Goal: Task Accomplishment & Management: Use online tool/utility

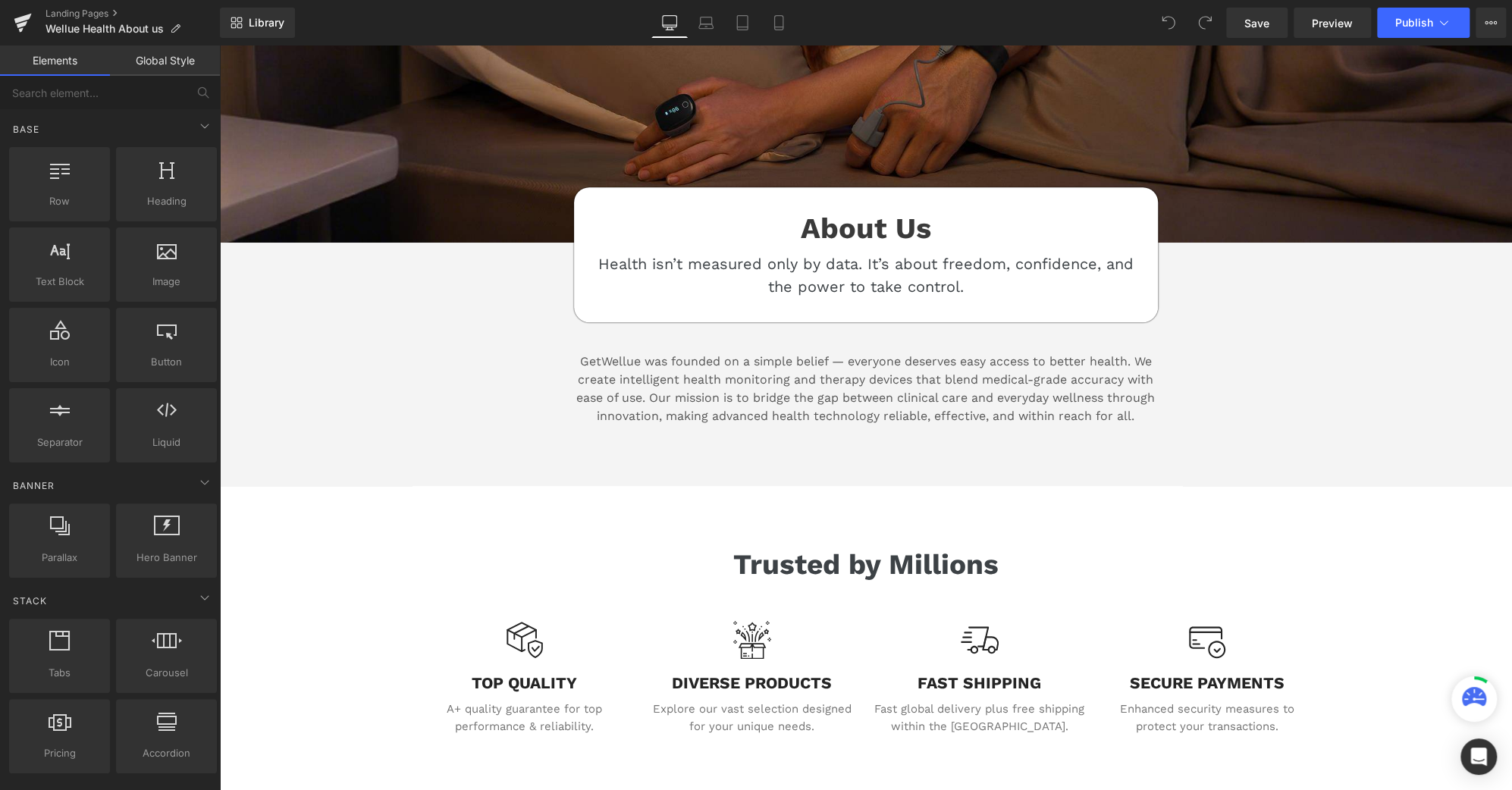
scroll to position [446, 0]
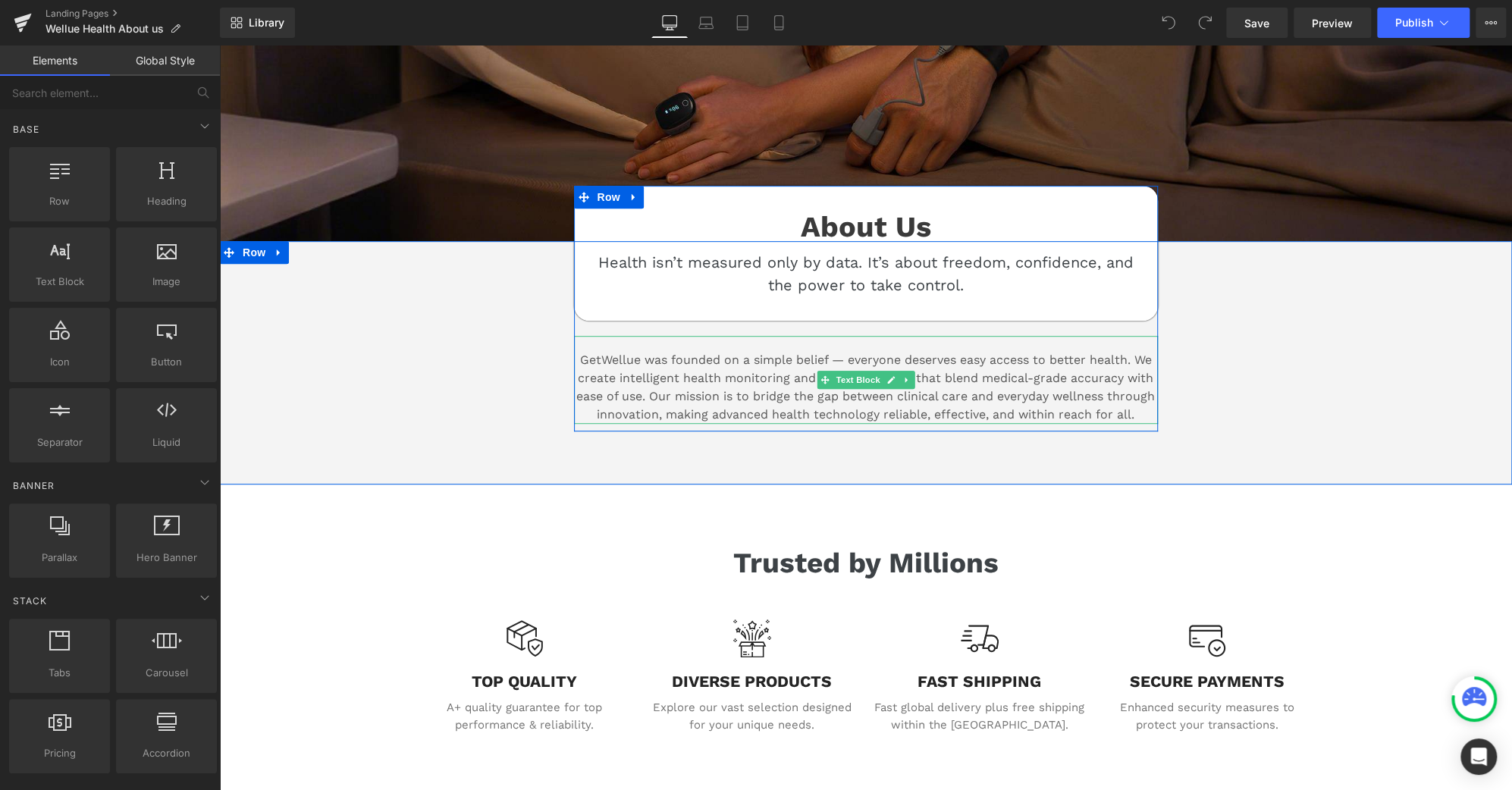
click at [590, 358] on span "GetWellue was founded on a simple belief — everyone deserves easy access to bet…" at bounding box center [866, 387] width 578 height 69
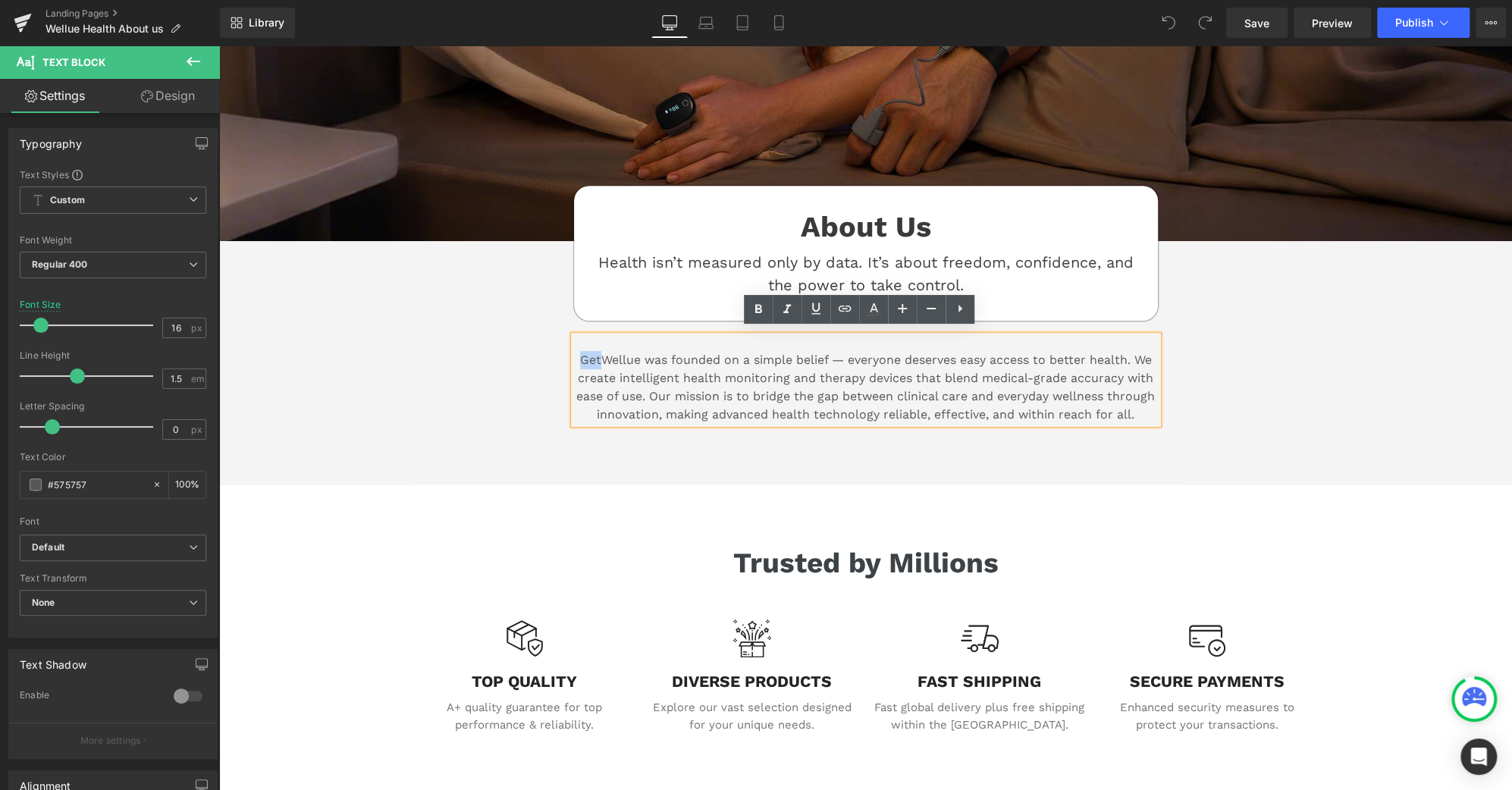
drag, startPoint x: 592, startPoint y: 354, endPoint x: 570, endPoint y: 354, distance: 22.0
click at [576, 354] on span "GetWellue was founded on a simple belief — everyone deserves easy access to bet…" at bounding box center [866, 387] width 578 height 69
click at [1308, 515] on div "Image Image About Us Heading Health isn’t measured only by data. It’s about fre…" at bounding box center [866, 350] width 1293 height 1286
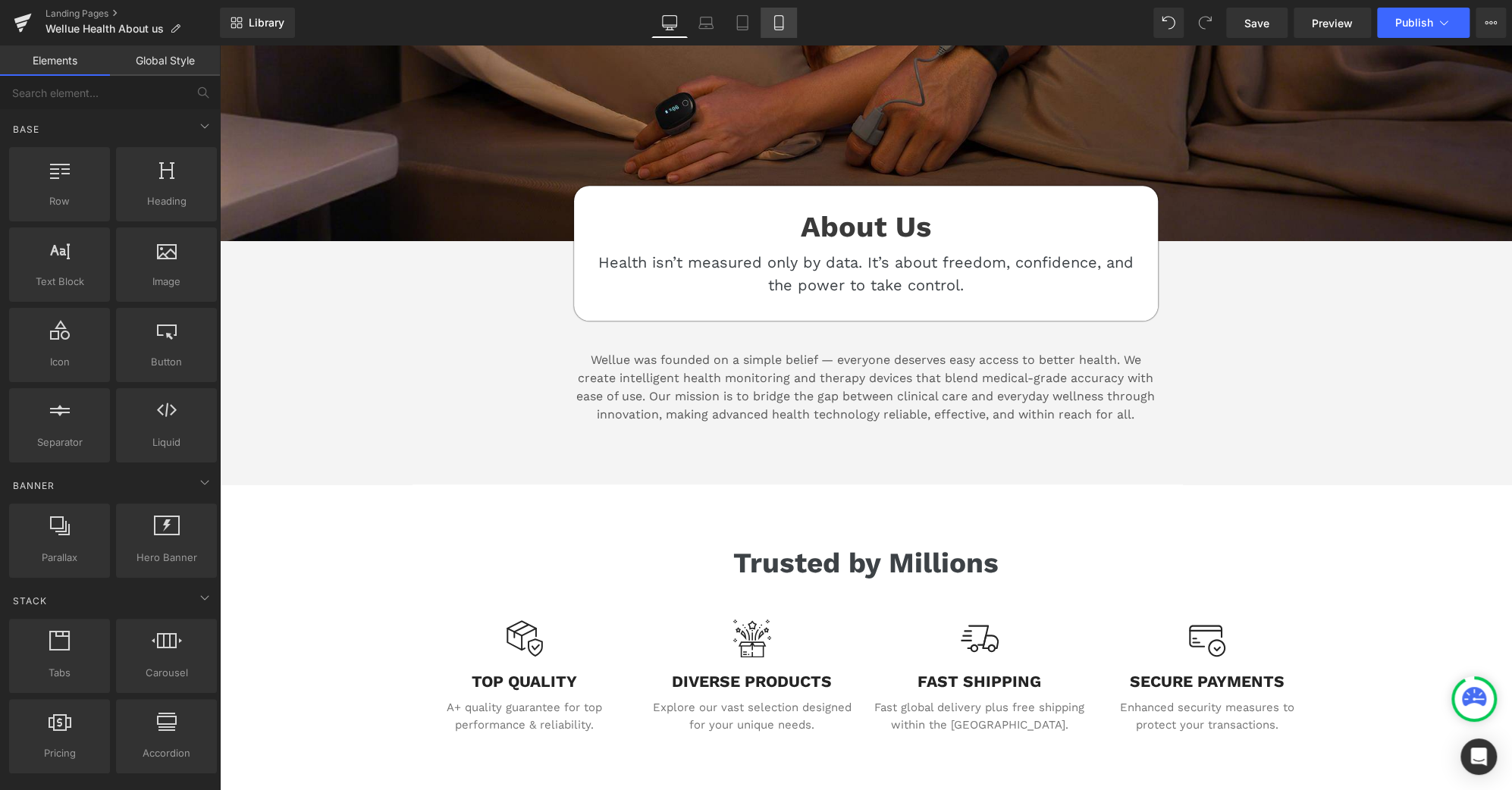
click at [777, 29] on icon at bounding box center [778, 23] width 8 height 15
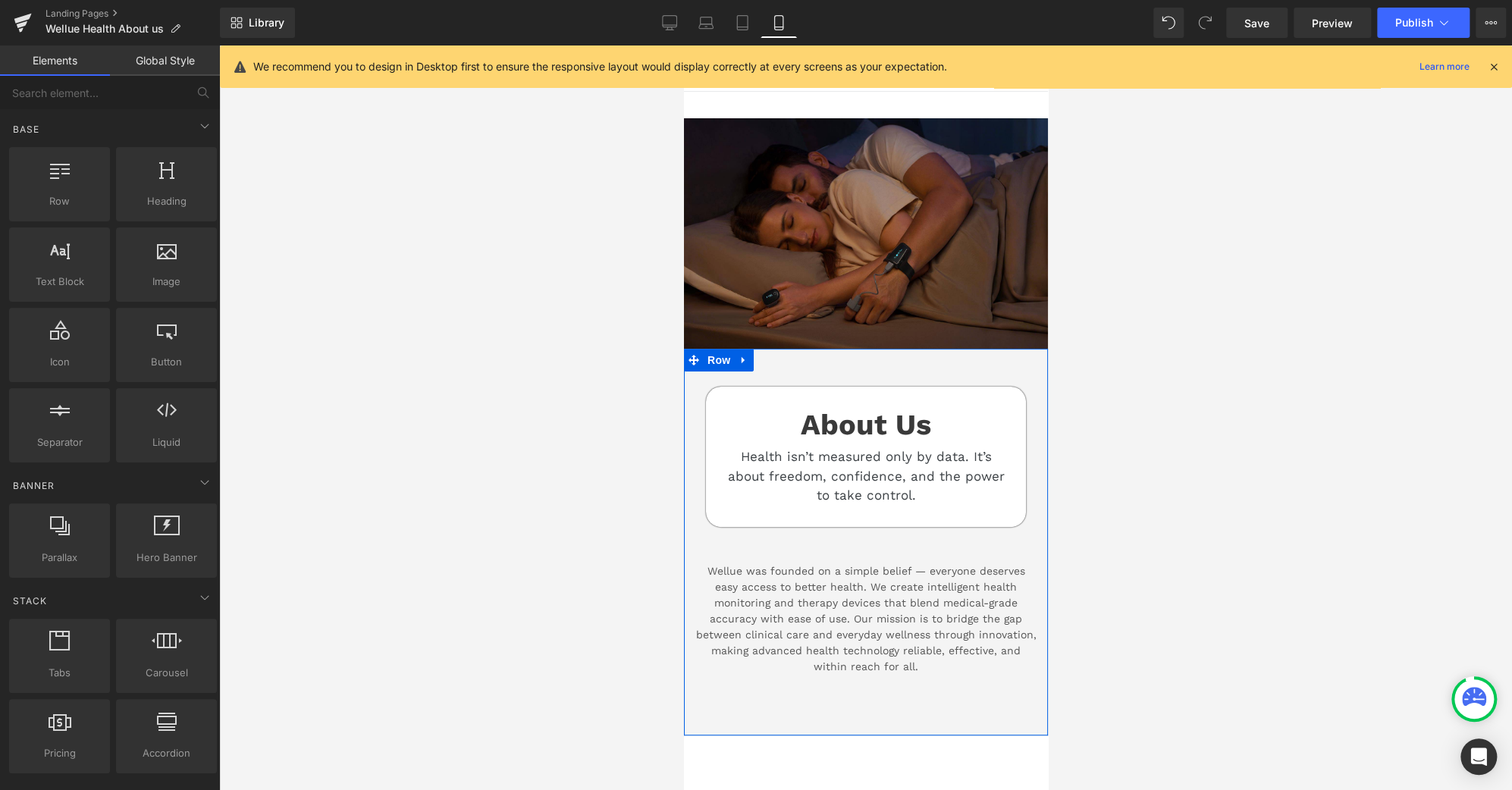
scroll to position [0, 0]
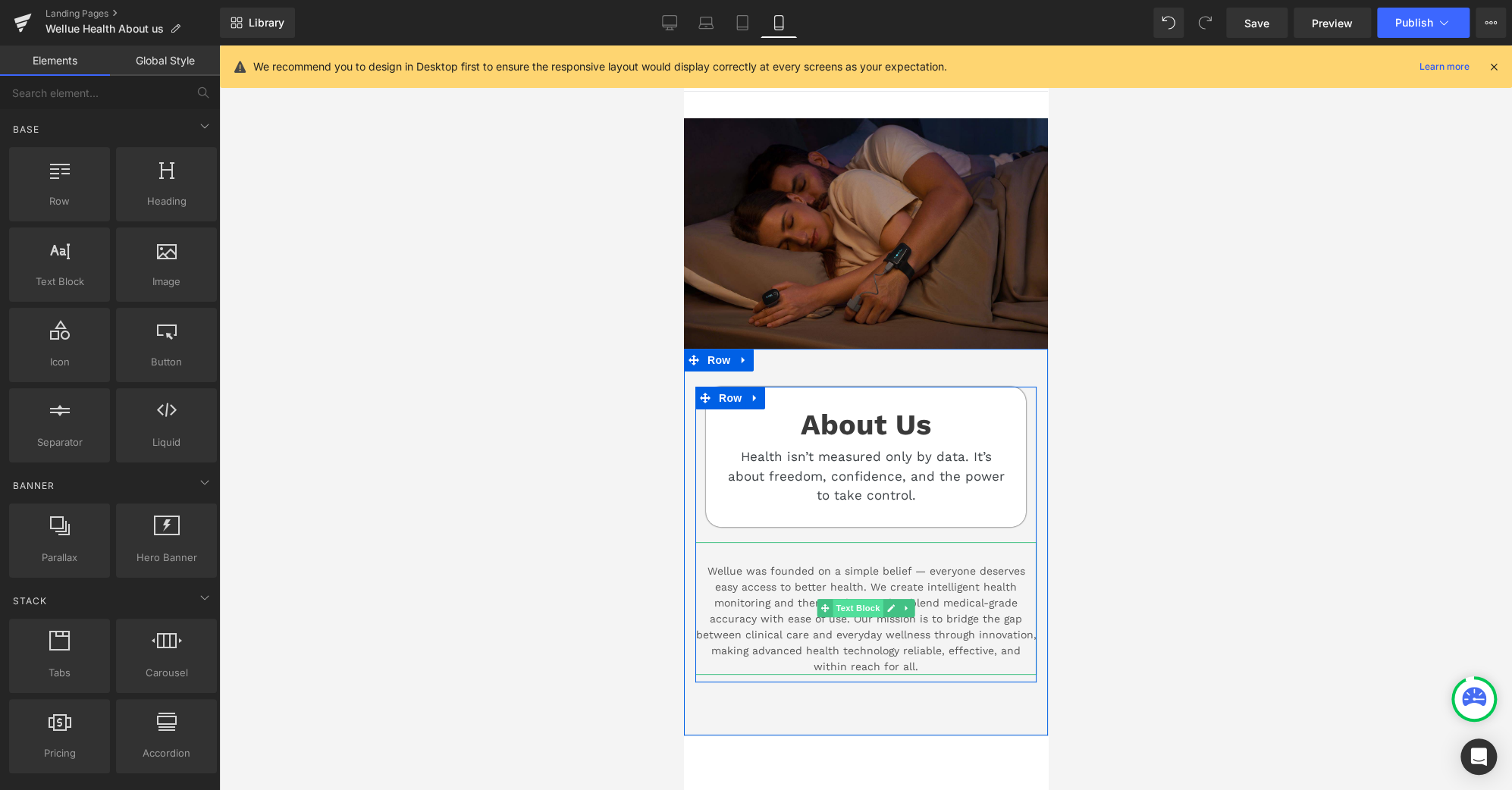
click at [849, 602] on span "Text Block" at bounding box center [856, 609] width 50 height 18
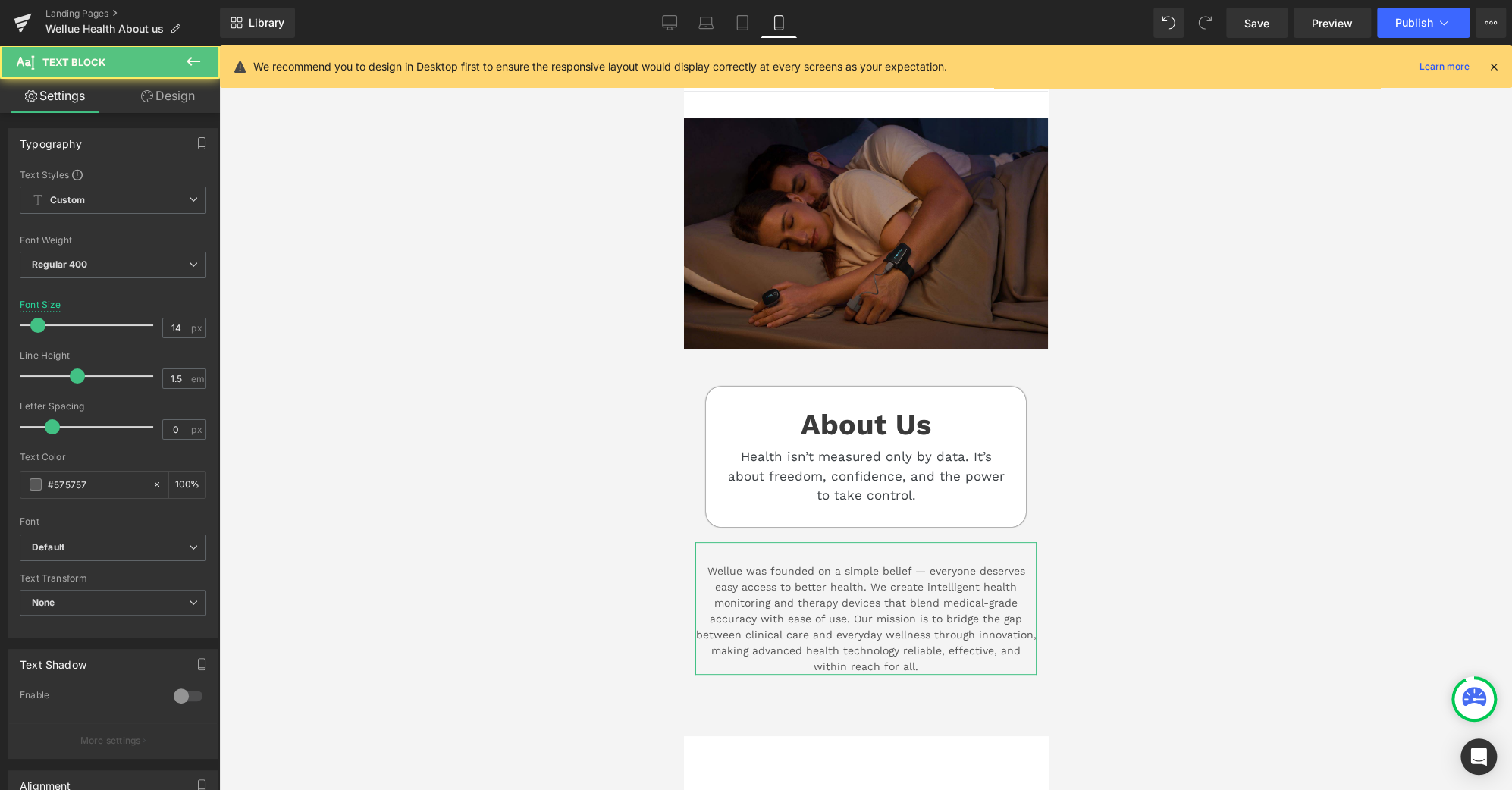
click at [151, 92] on icon at bounding box center [146, 96] width 12 height 12
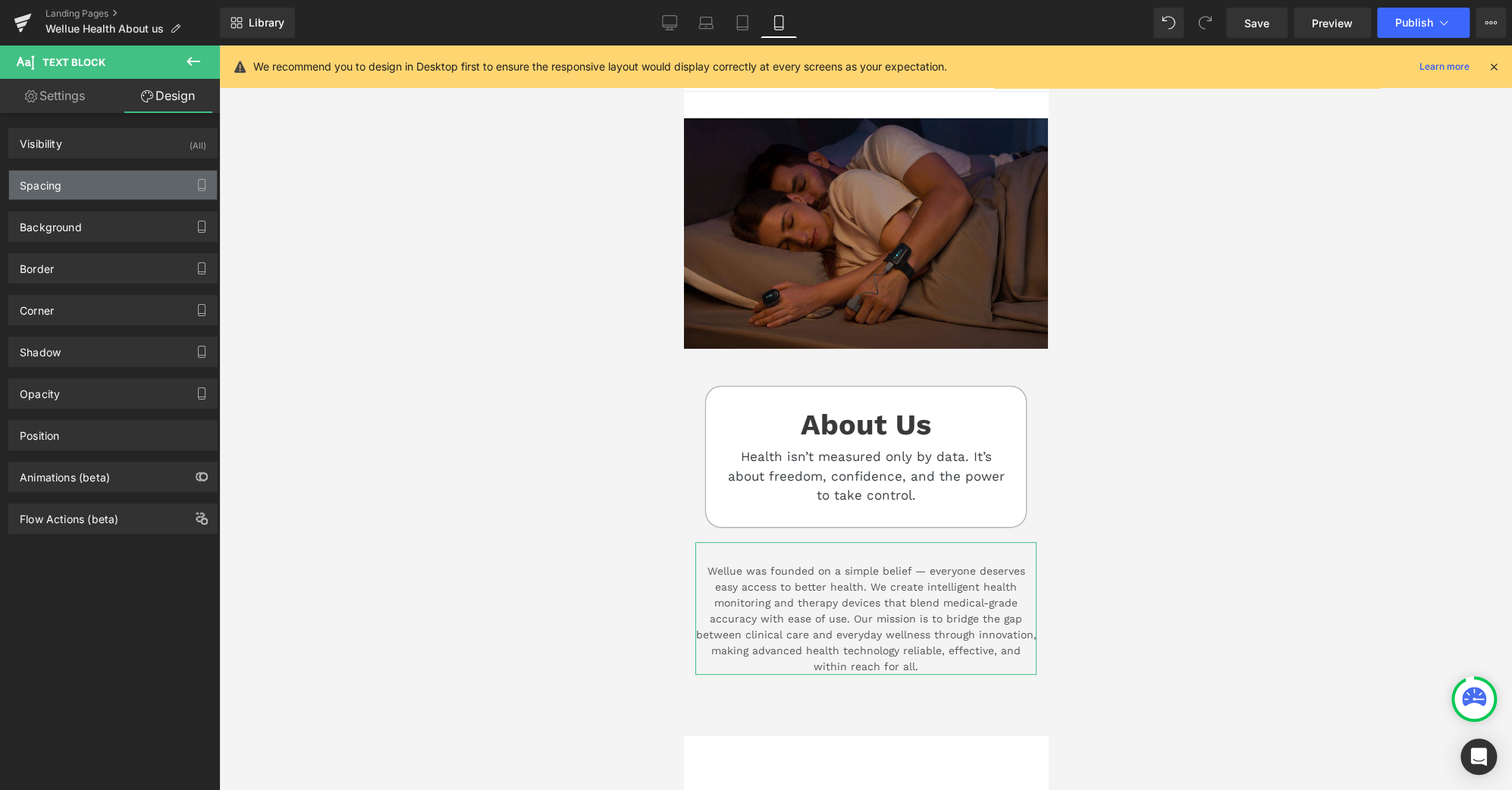
click at [99, 174] on div "Spacing" at bounding box center [113, 184] width 208 height 29
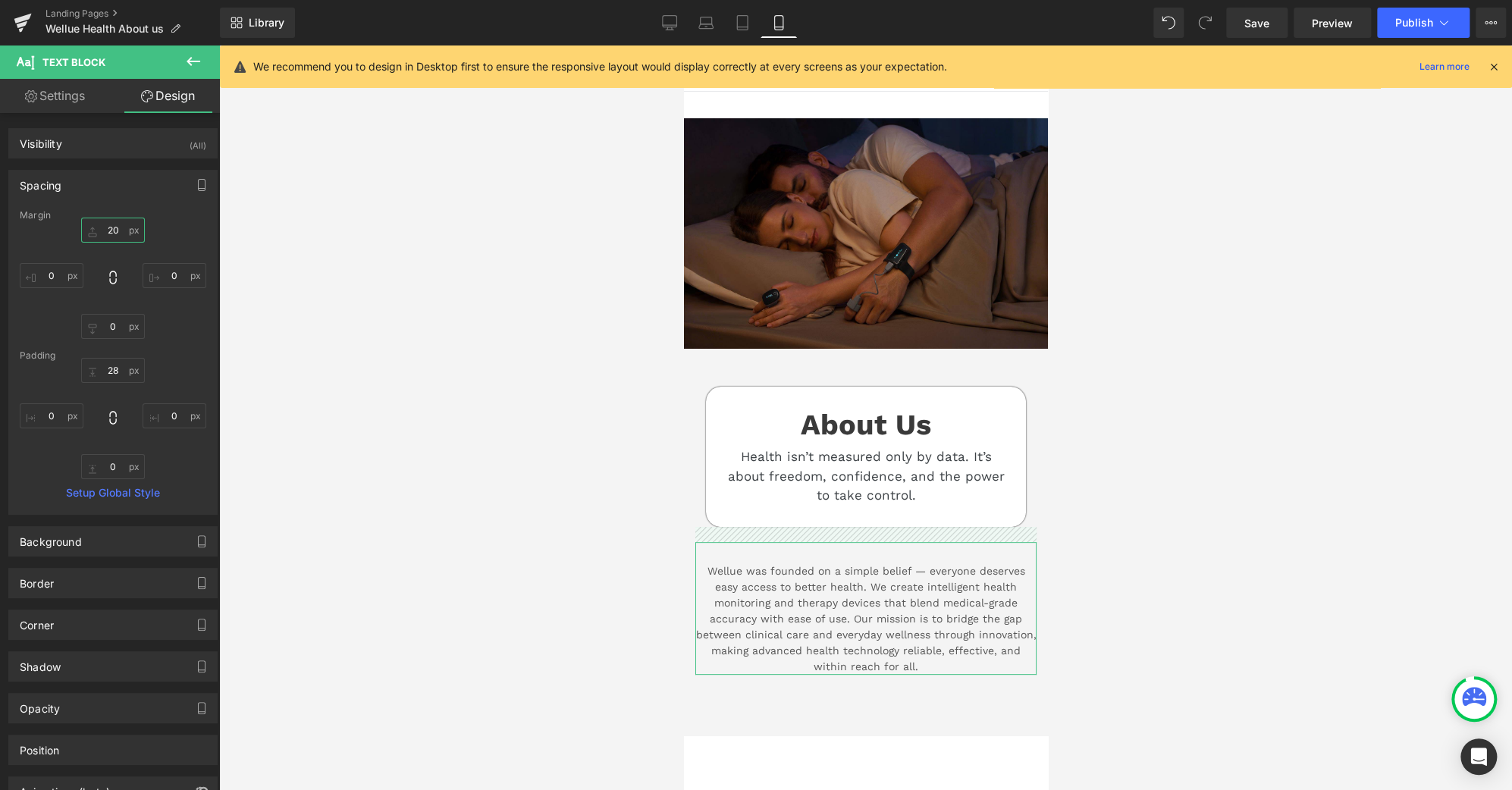
click at [114, 228] on input "20" at bounding box center [112, 229] width 64 height 25
type input "10"
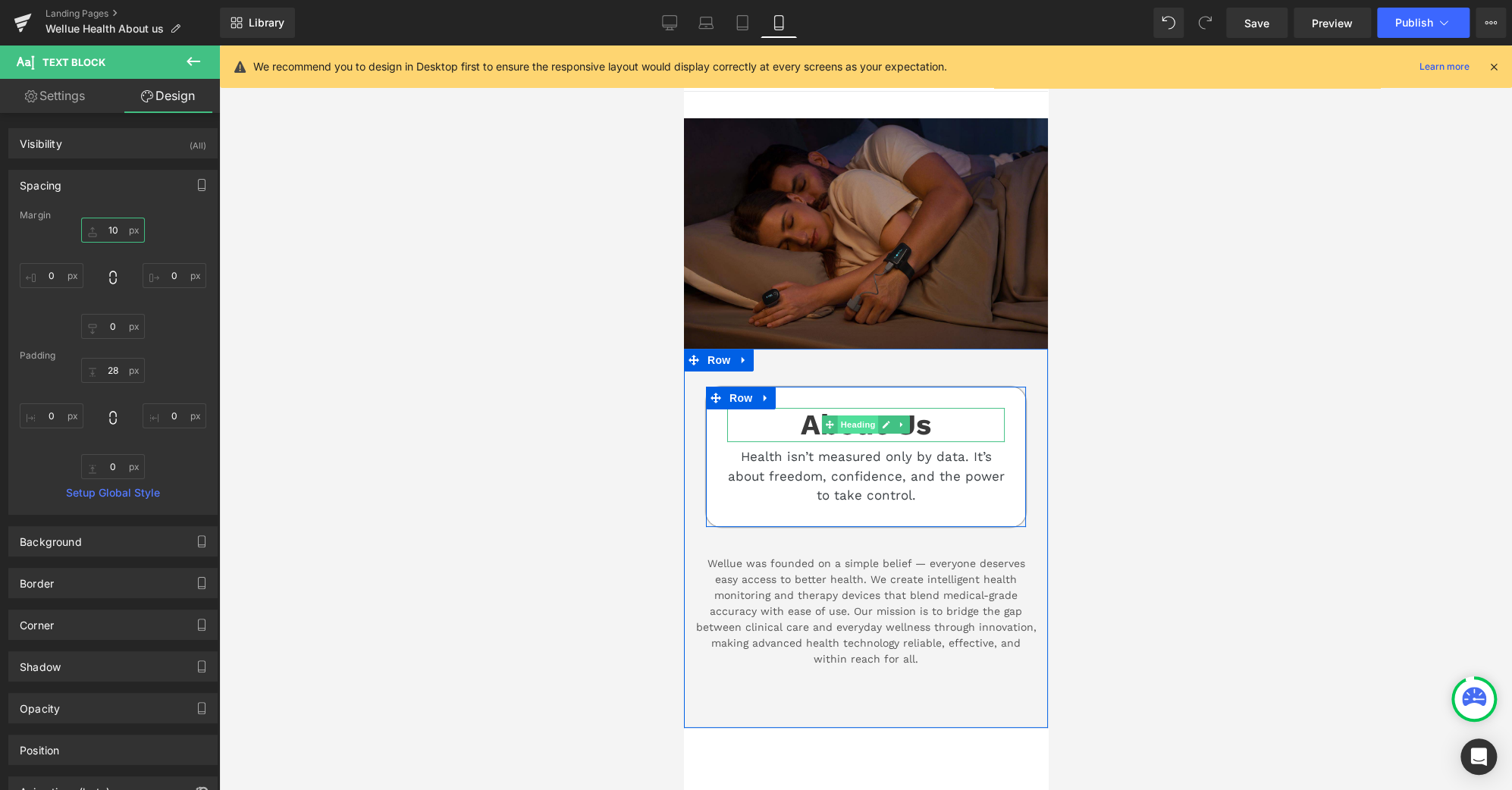
drag, startPoint x: 856, startPoint y: 419, endPoint x: 1325, endPoint y: 498, distance: 475.6
click at [856, 419] on span "Heading" at bounding box center [857, 424] width 41 height 18
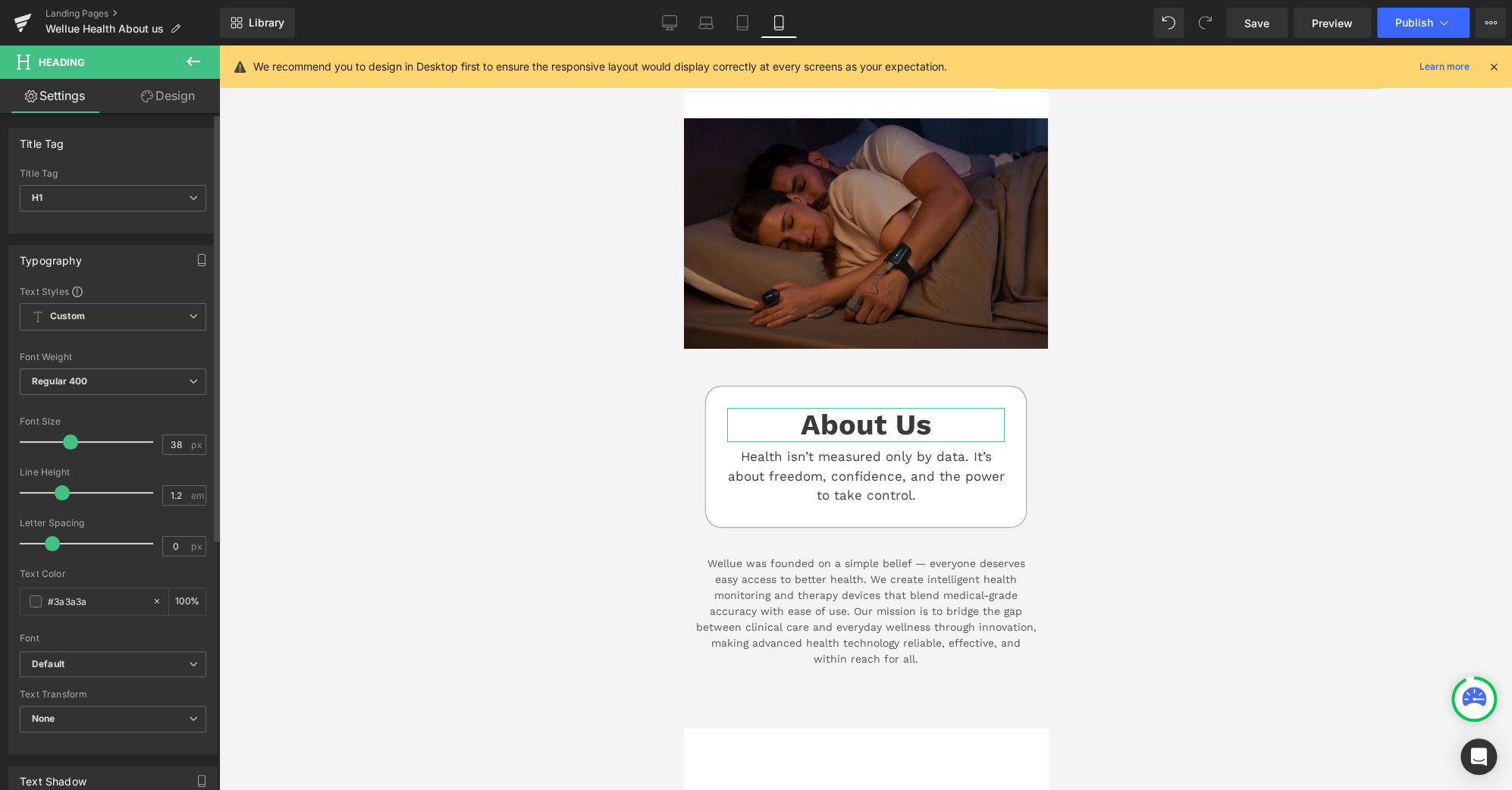
type input "39"
click at [67, 435] on span at bounding box center [71, 442] width 15 height 15
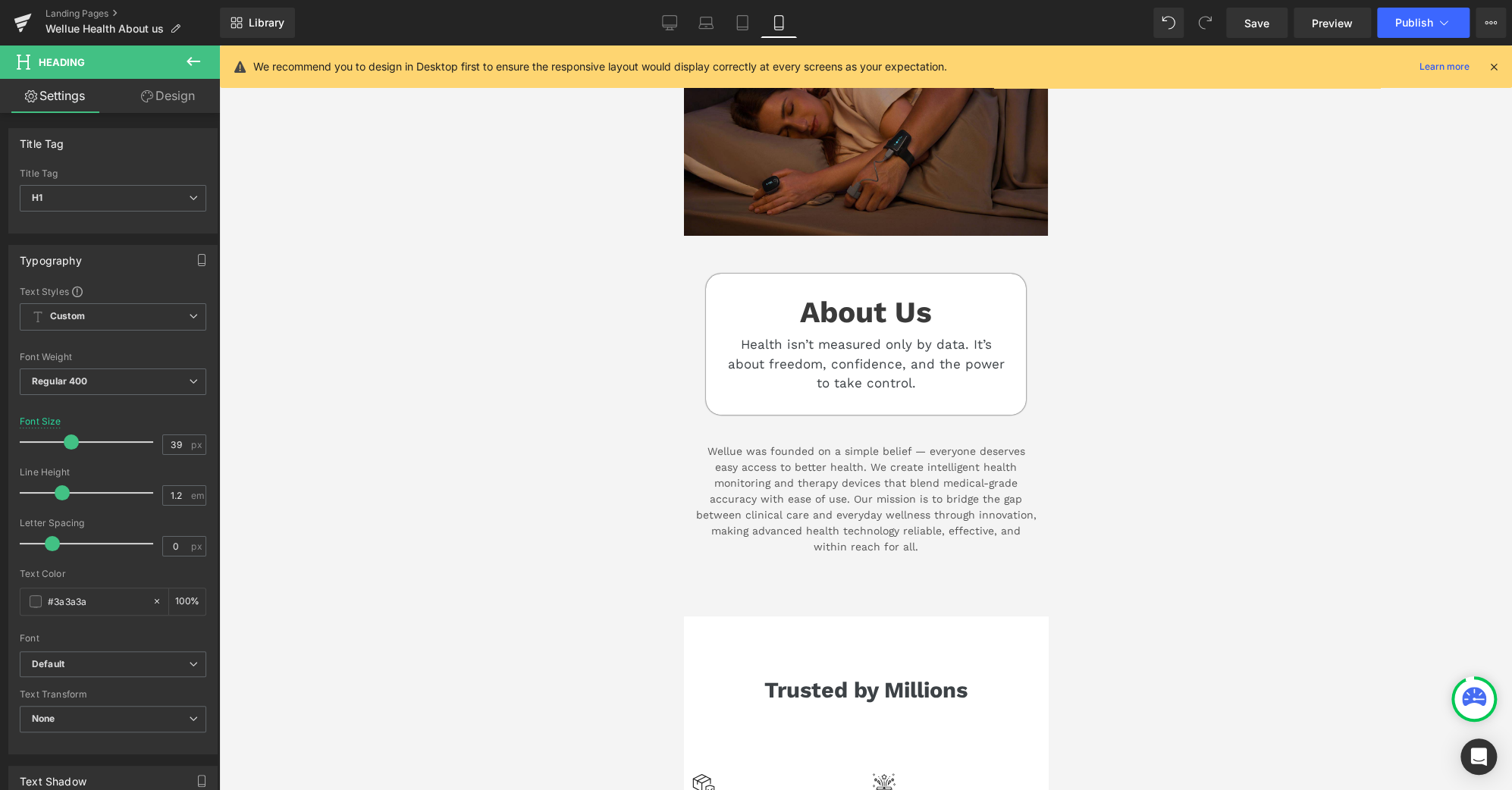
scroll to position [111, 0]
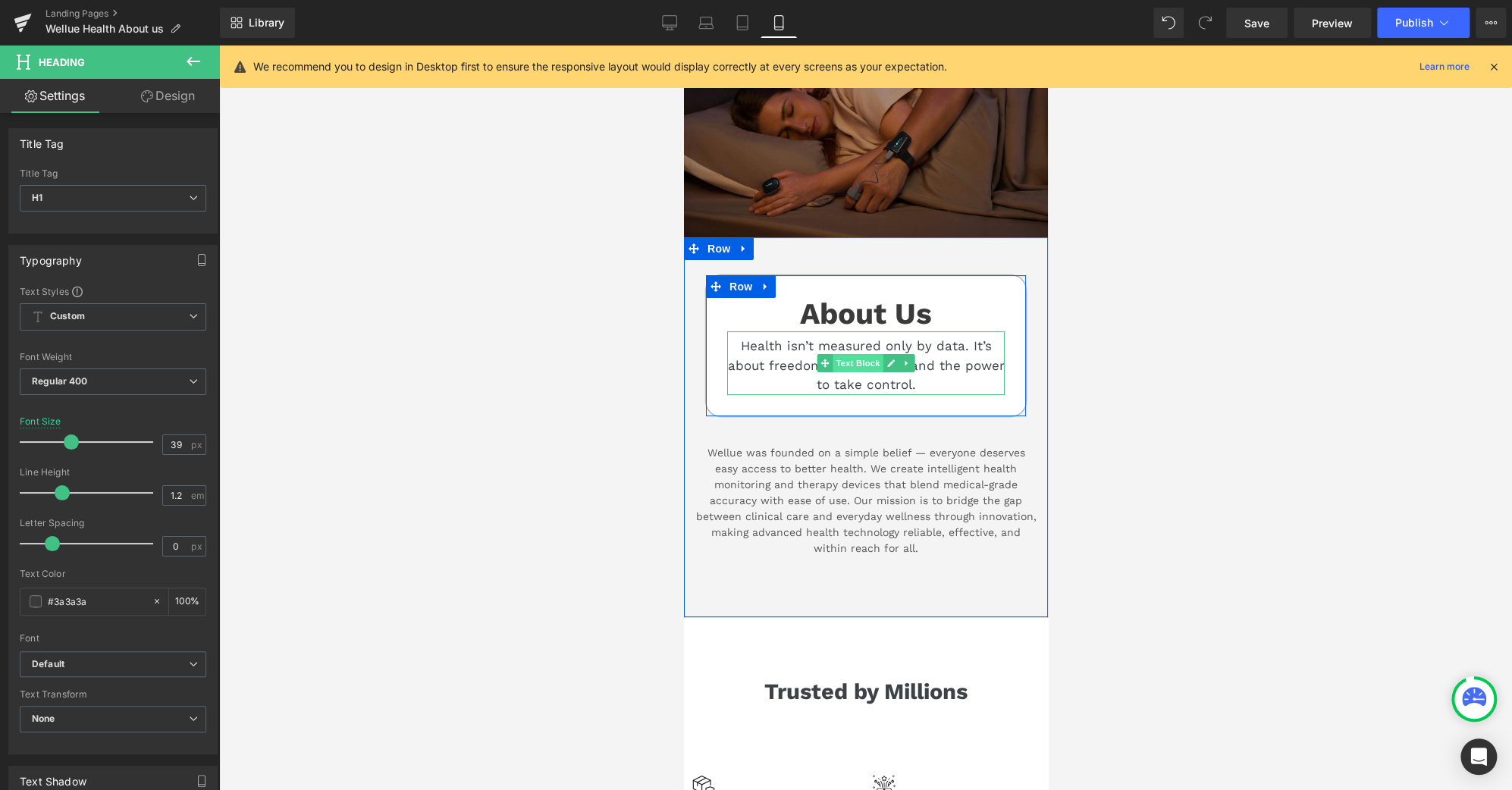
click at [856, 362] on span "Text Block" at bounding box center [856, 364] width 50 height 18
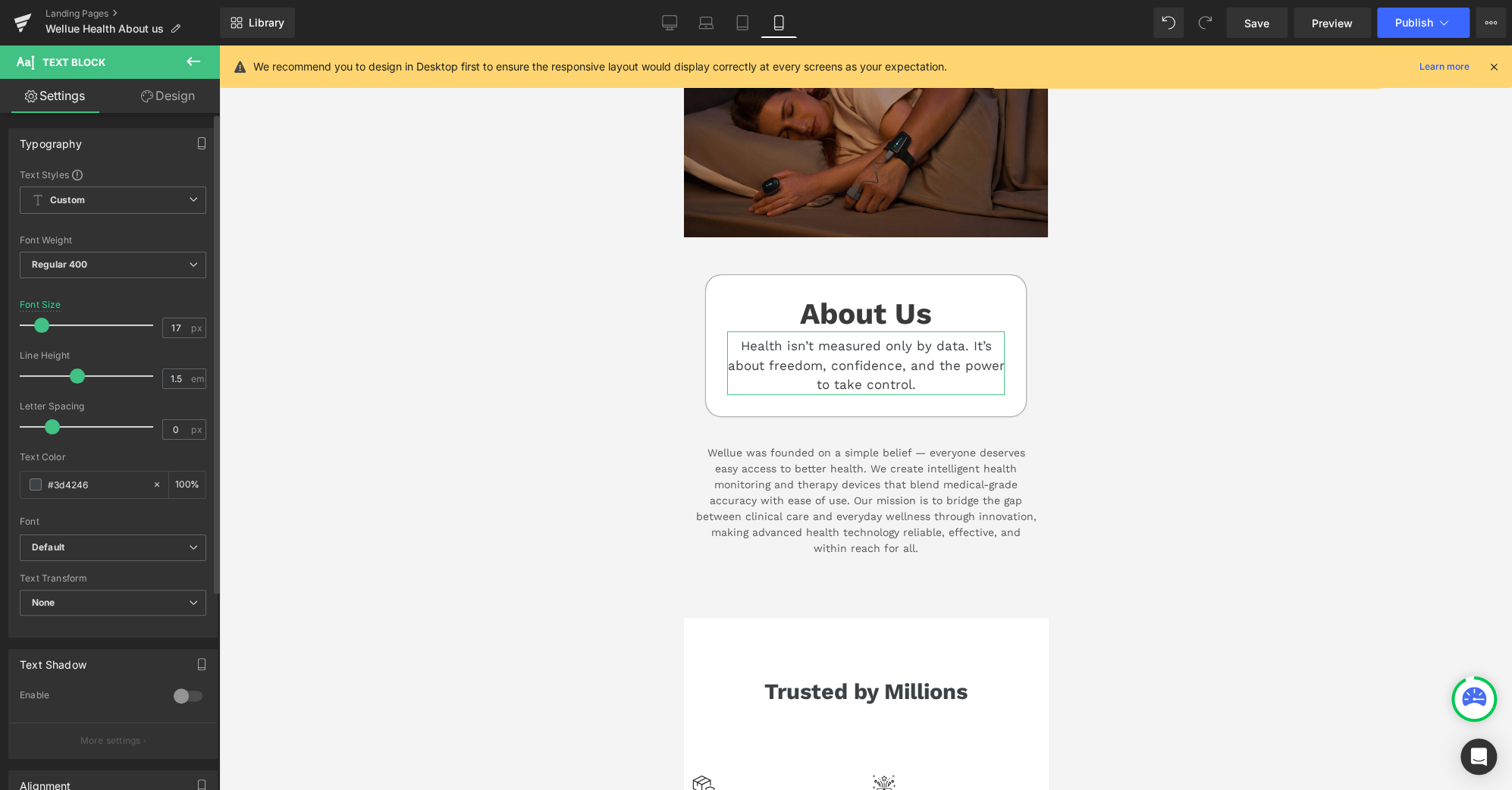
type input "18"
click at [45, 322] on span at bounding box center [43, 325] width 15 height 15
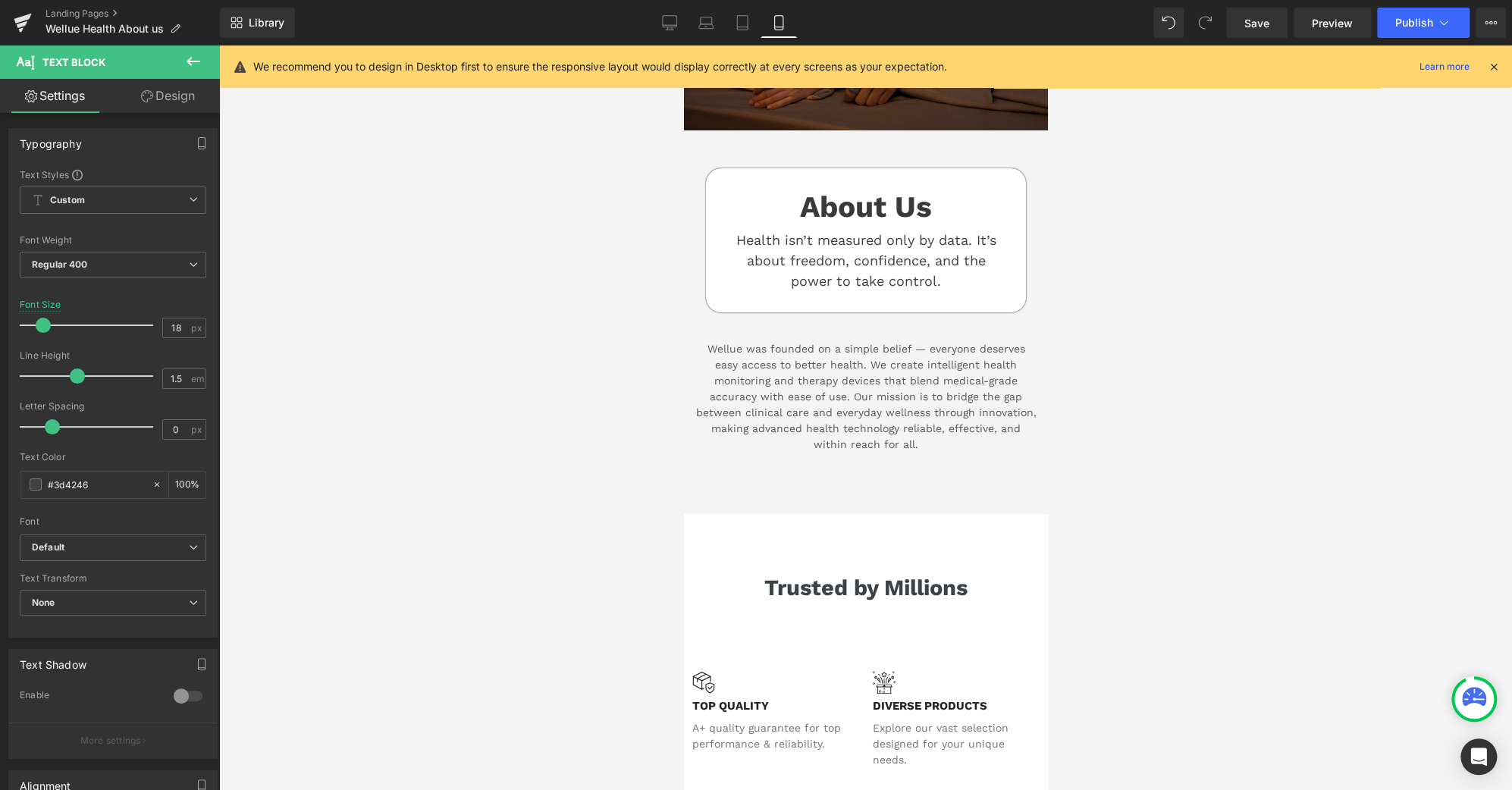
scroll to position [223, 0]
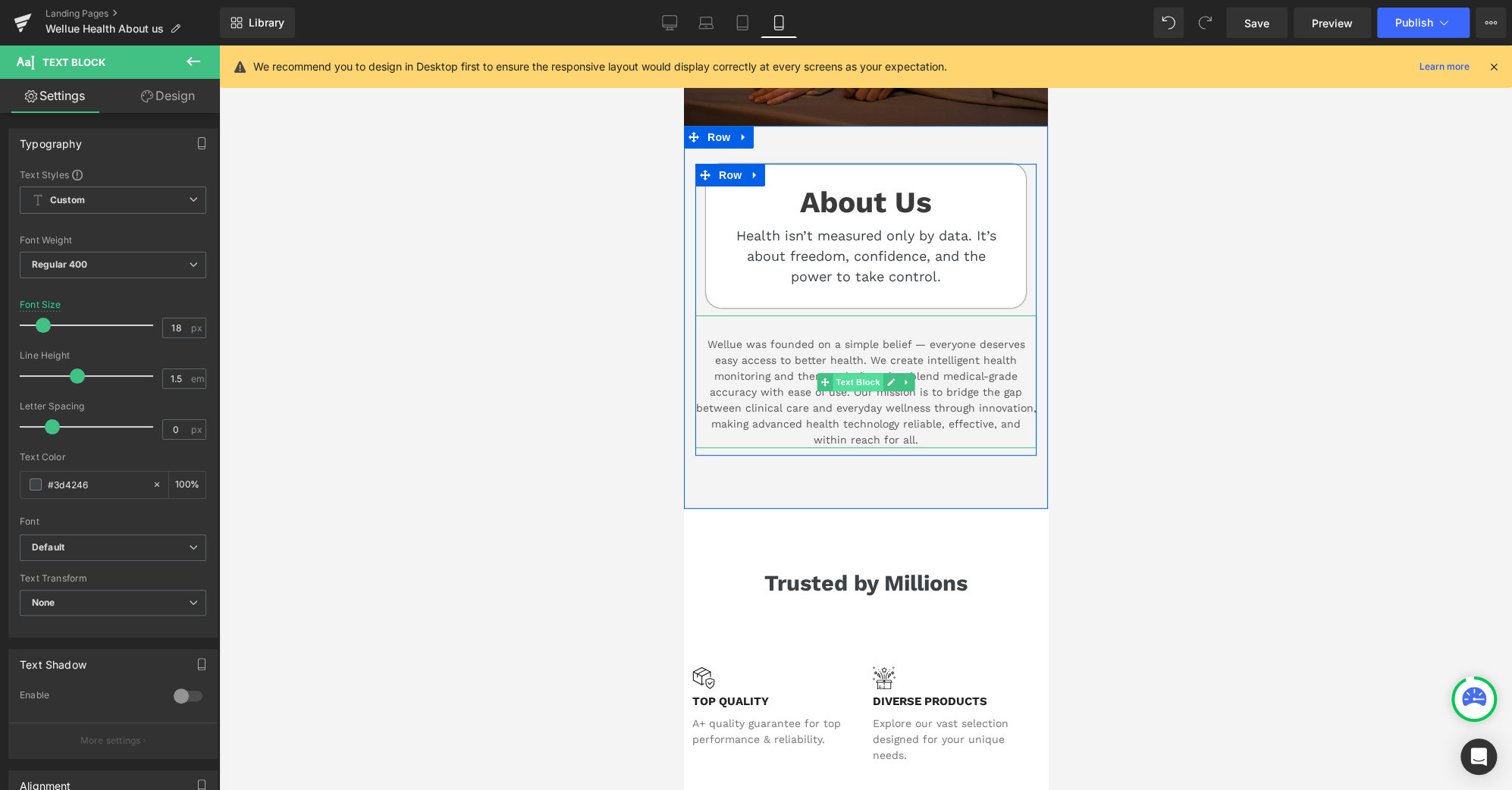
click at [861, 373] on span "Text Block" at bounding box center [856, 382] width 50 height 18
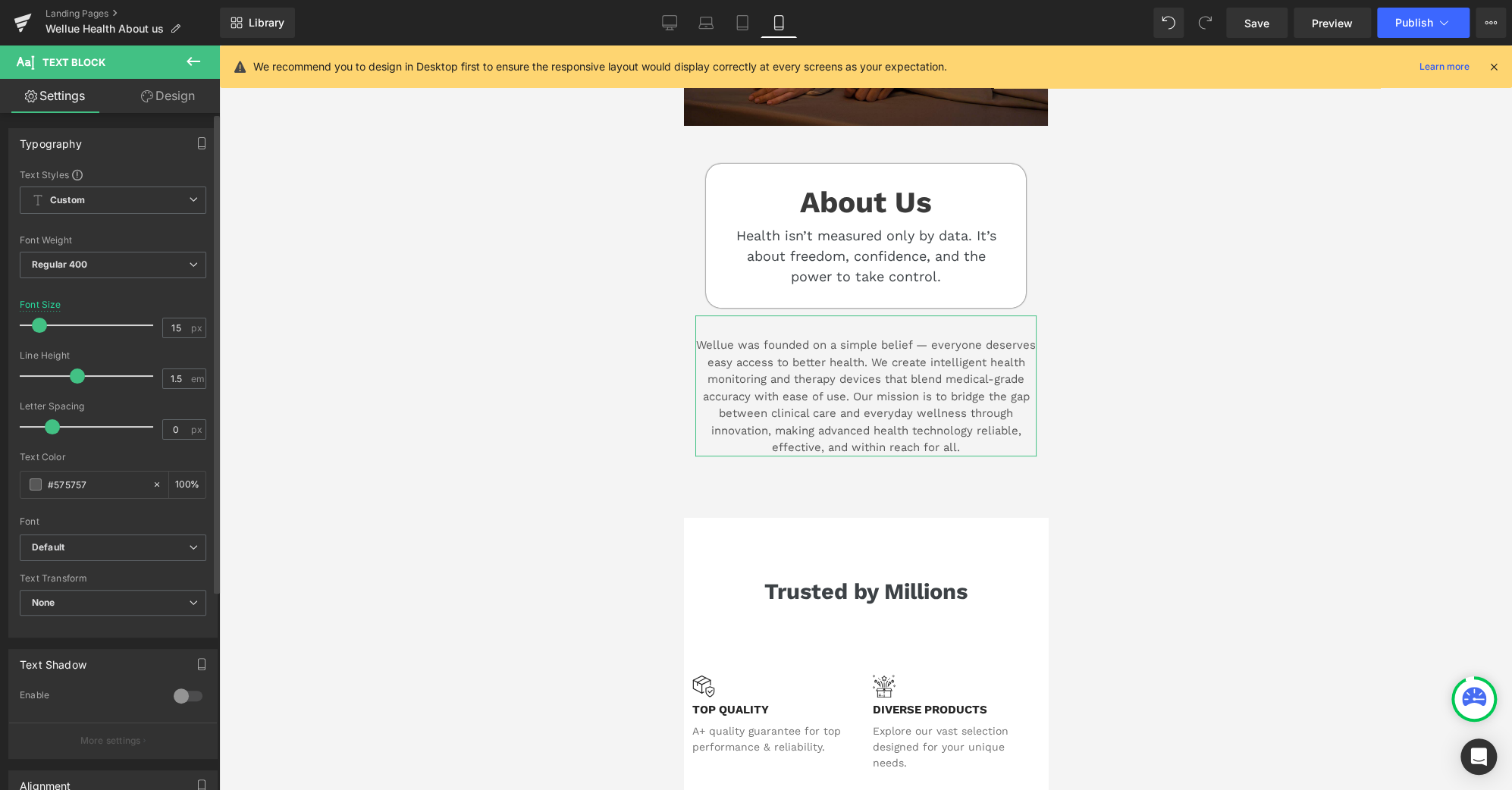
type input "16"
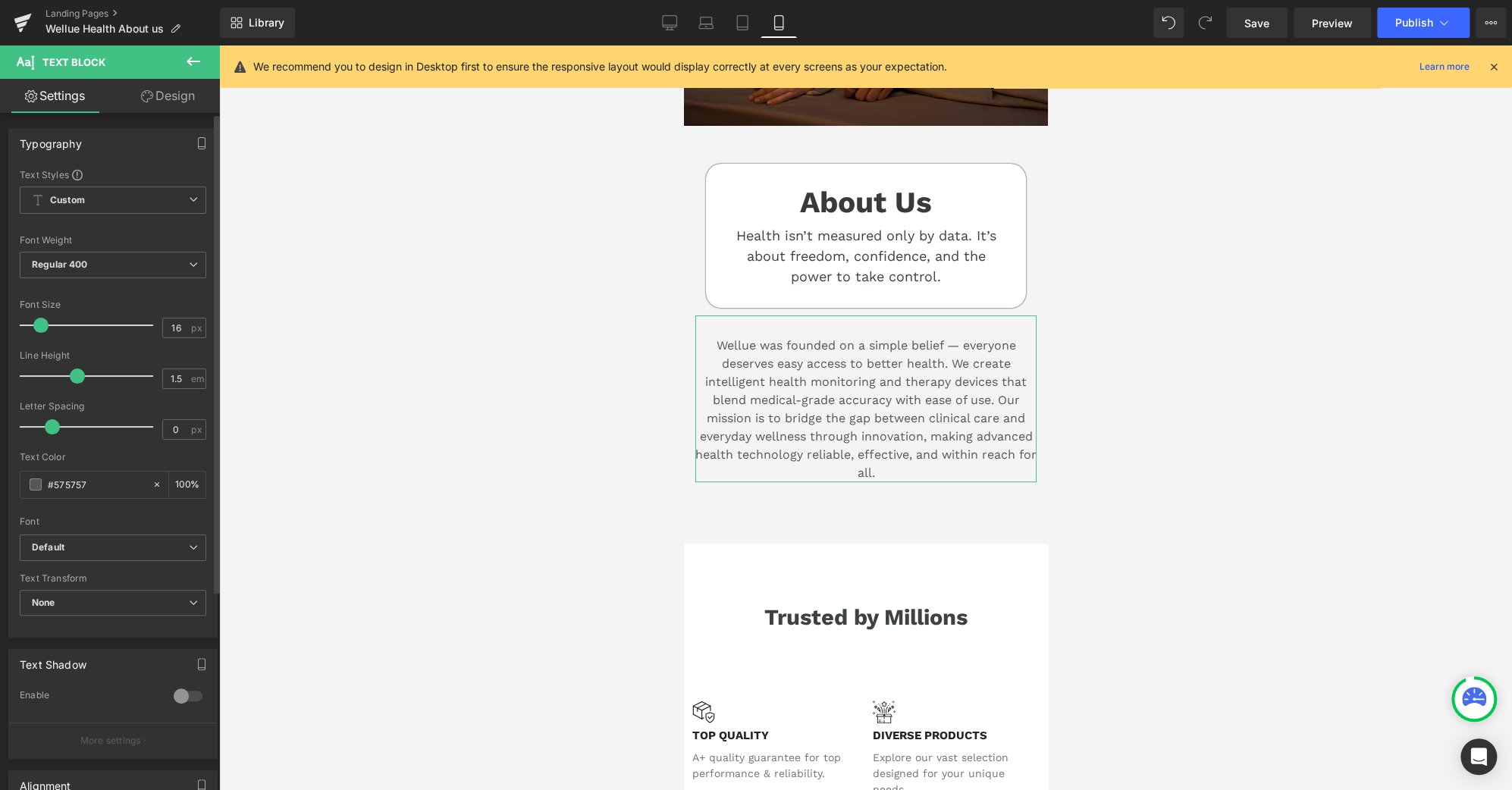
click at [38, 325] on span at bounding box center [41, 325] width 15 height 15
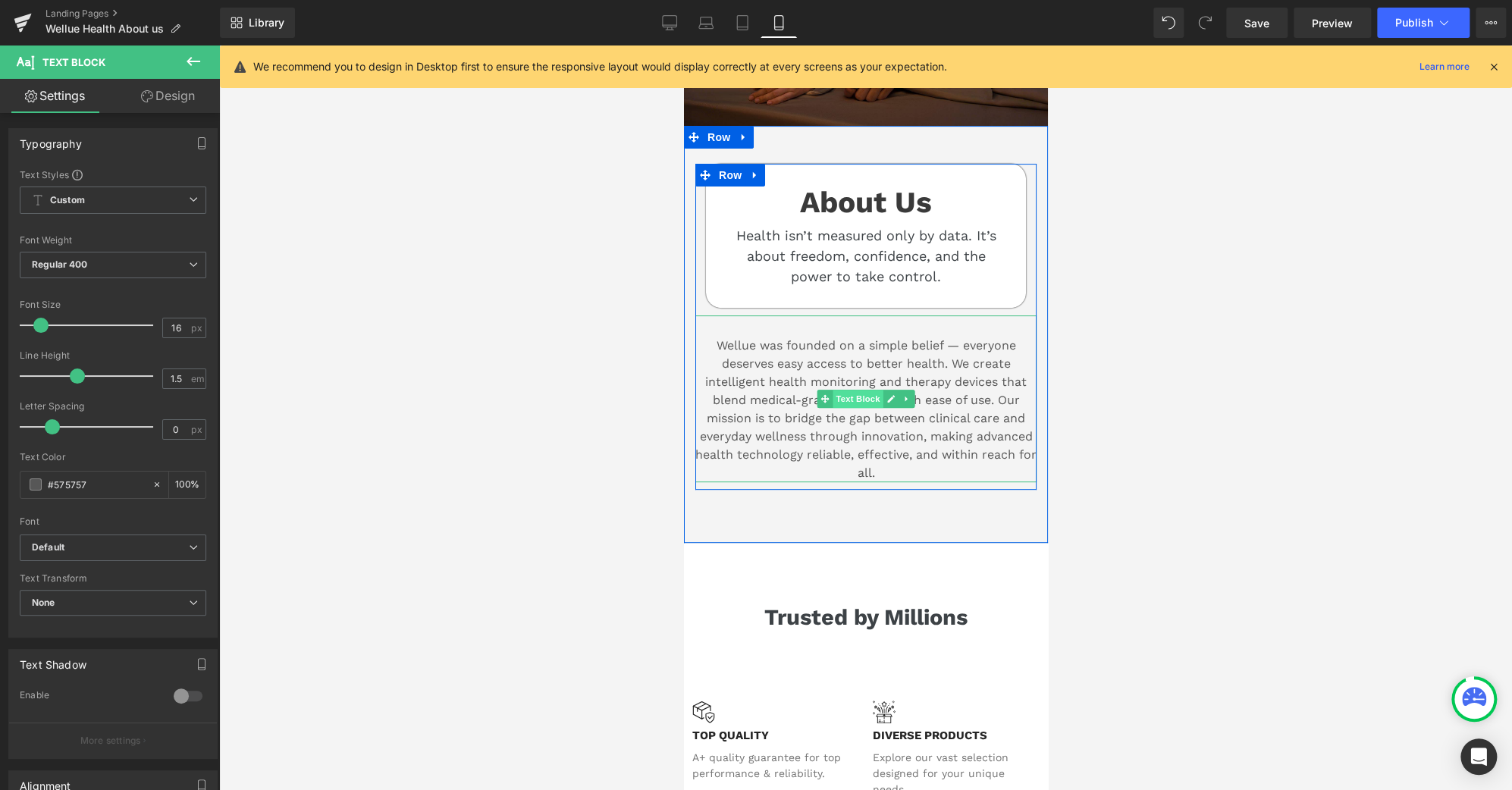
click at [857, 396] on span "Text Block" at bounding box center [856, 399] width 50 height 18
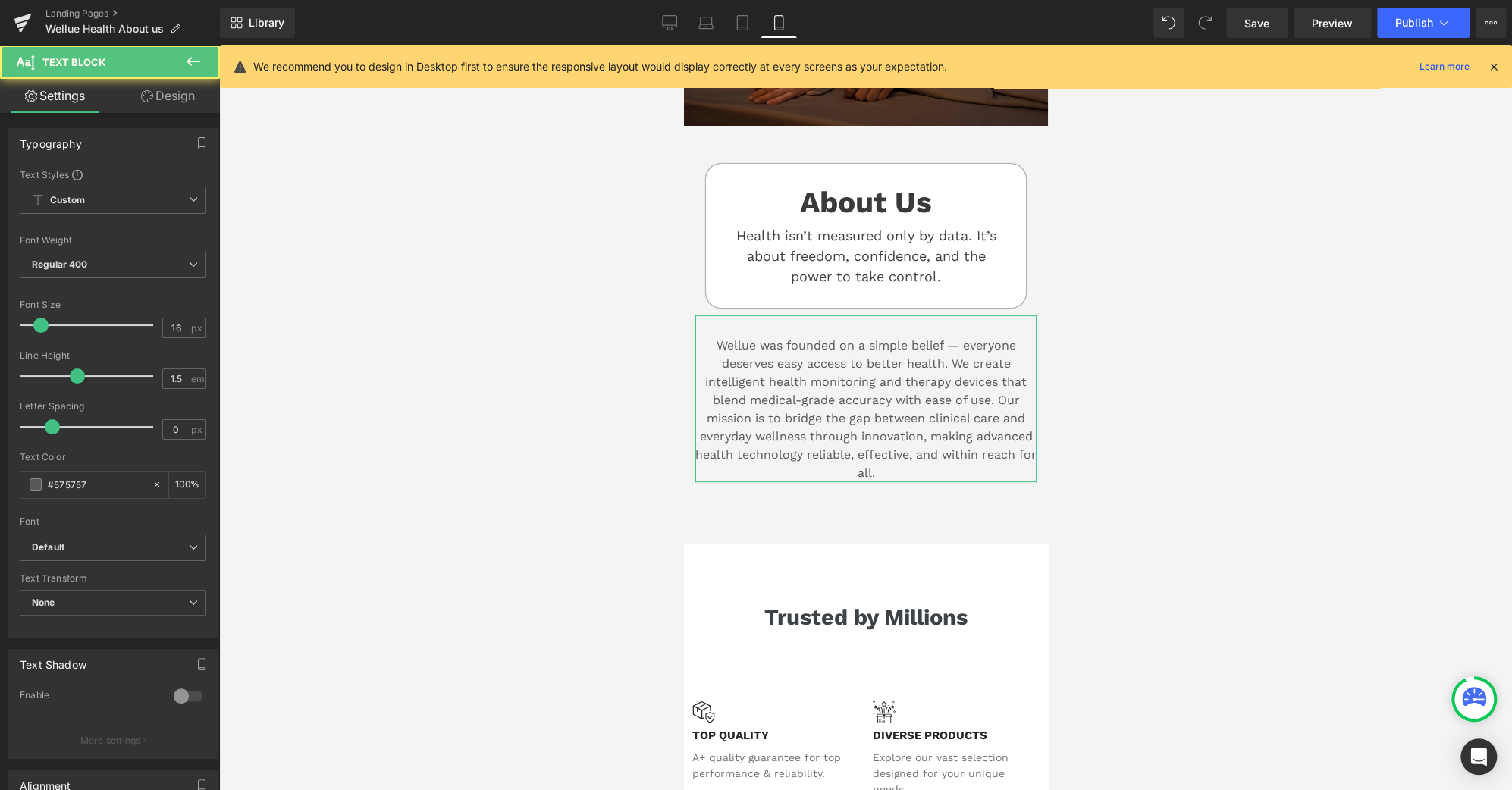
click at [167, 105] on link "Design" at bounding box center [168, 96] width 110 height 34
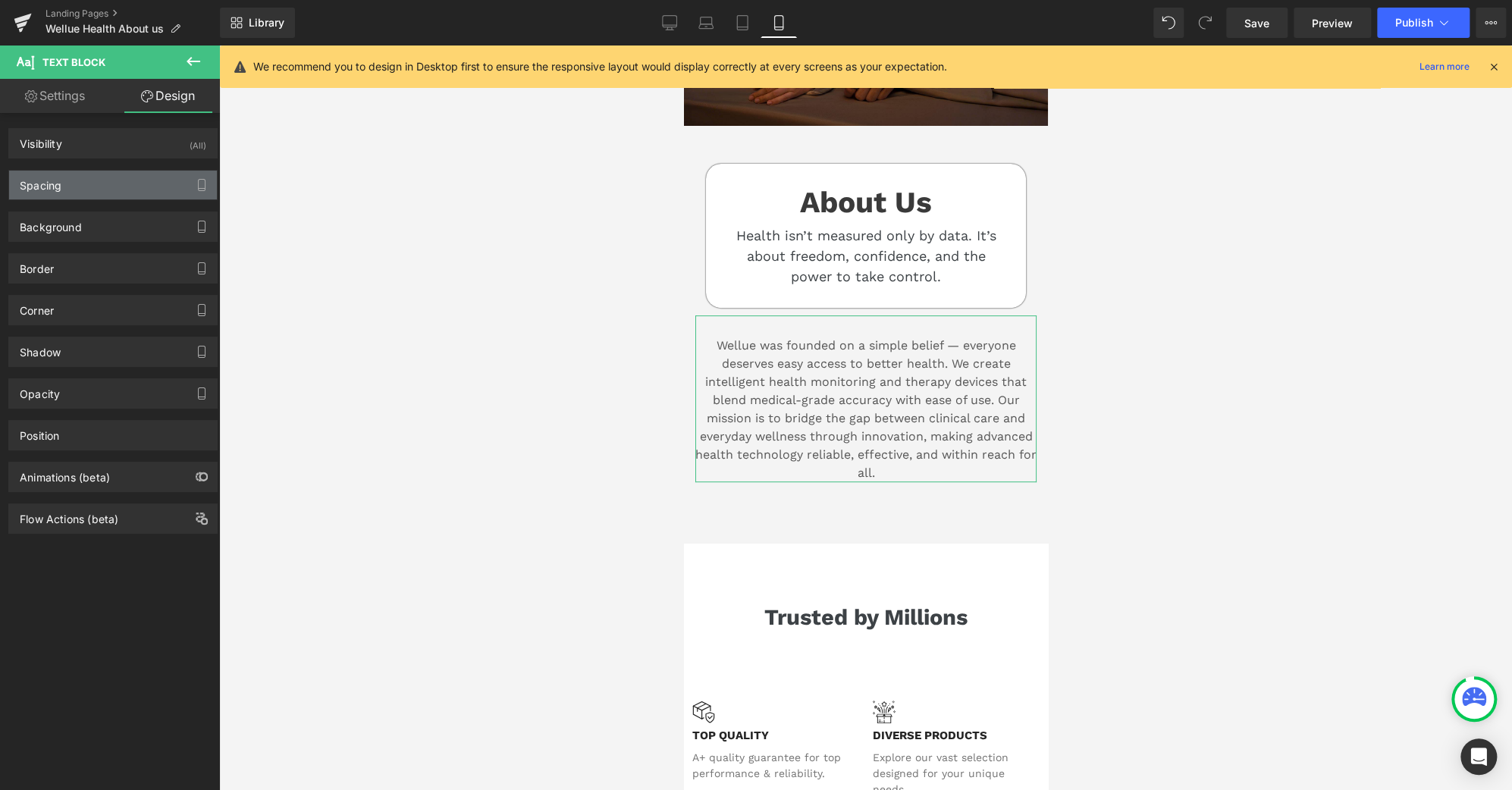
click at [92, 185] on div "Spacing" at bounding box center [113, 184] width 208 height 29
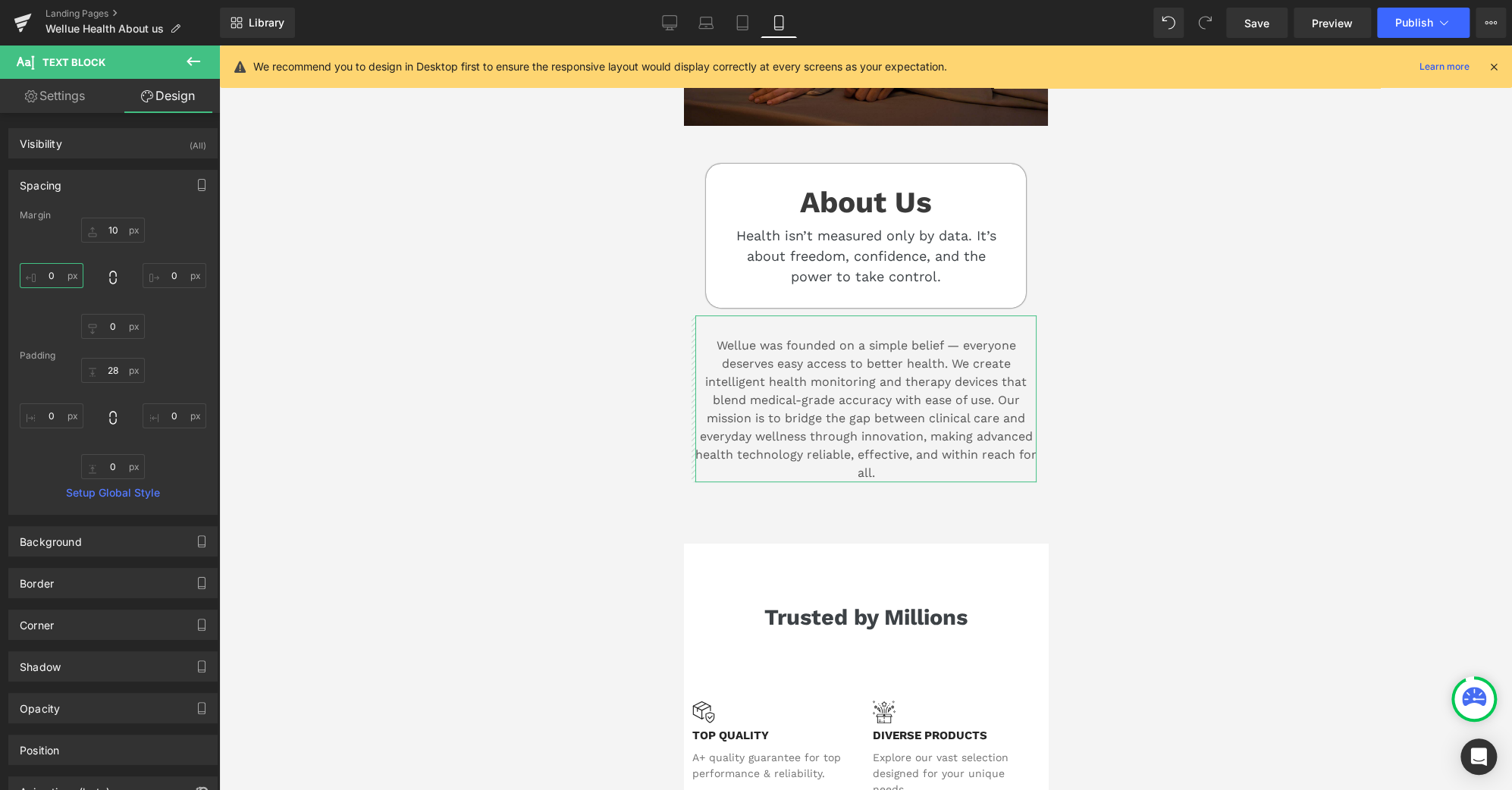
click at [52, 276] on input "0" at bounding box center [51, 275] width 64 height 25
type input "5"
click at [171, 275] on input "0" at bounding box center [174, 275] width 64 height 25
type input "5"
click at [52, 275] on input "5" at bounding box center [51, 275] width 64 height 25
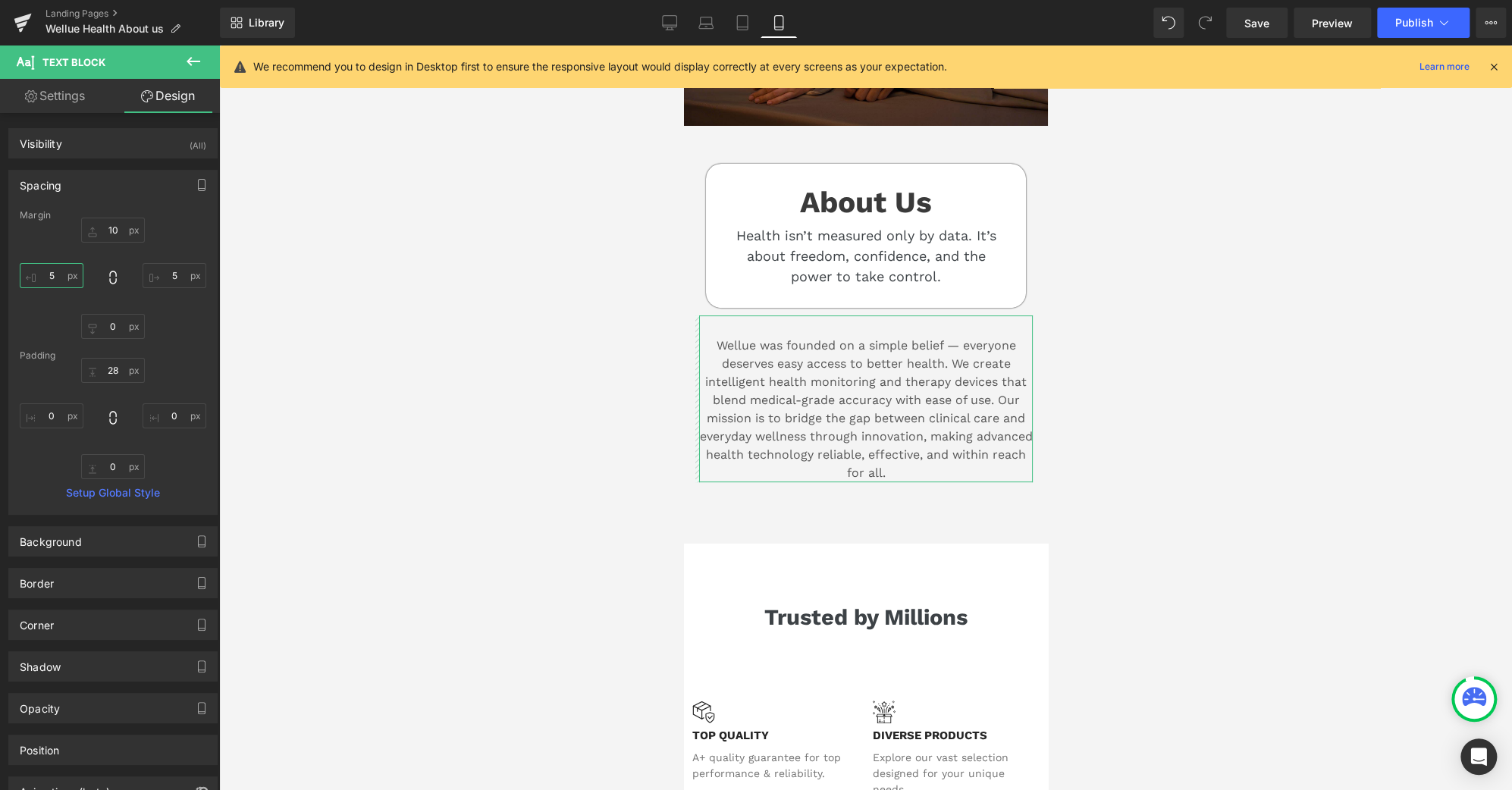
click at [52, 275] on input "5" at bounding box center [51, 275] width 64 height 25
type input "0"
click at [170, 276] on input "5" at bounding box center [174, 275] width 64 height 25
type input "0"
click at [40, 410] on input "0" at bounding box center [51, 415] width 64 height 25
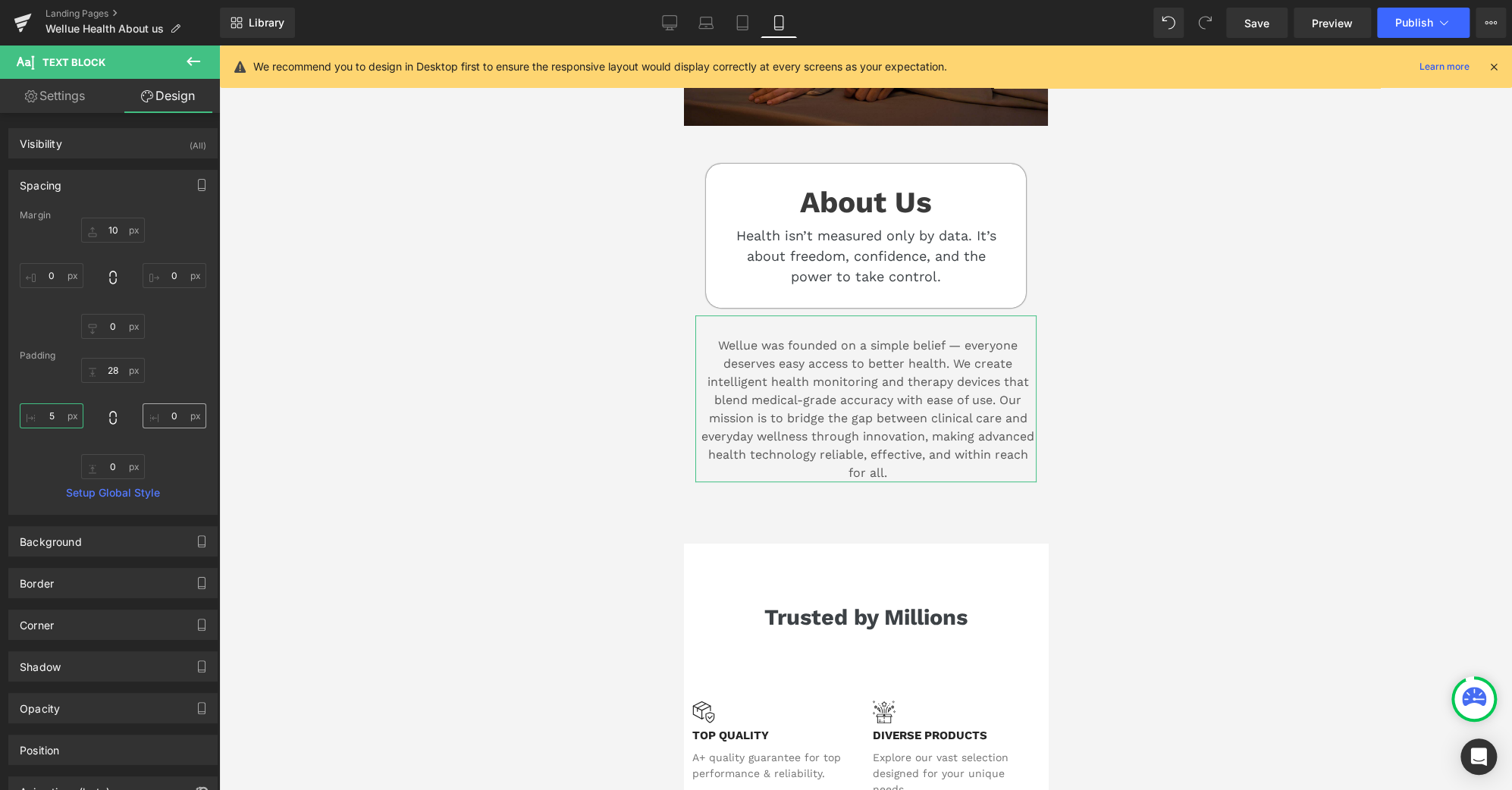
type input "5"
click at [169, 412] on input "0" at bounding box center [174, 415] width 64 height 25
type input "5"
click at [48, 423] on input "5" at bounding box center [51, 415] width 64 height 25
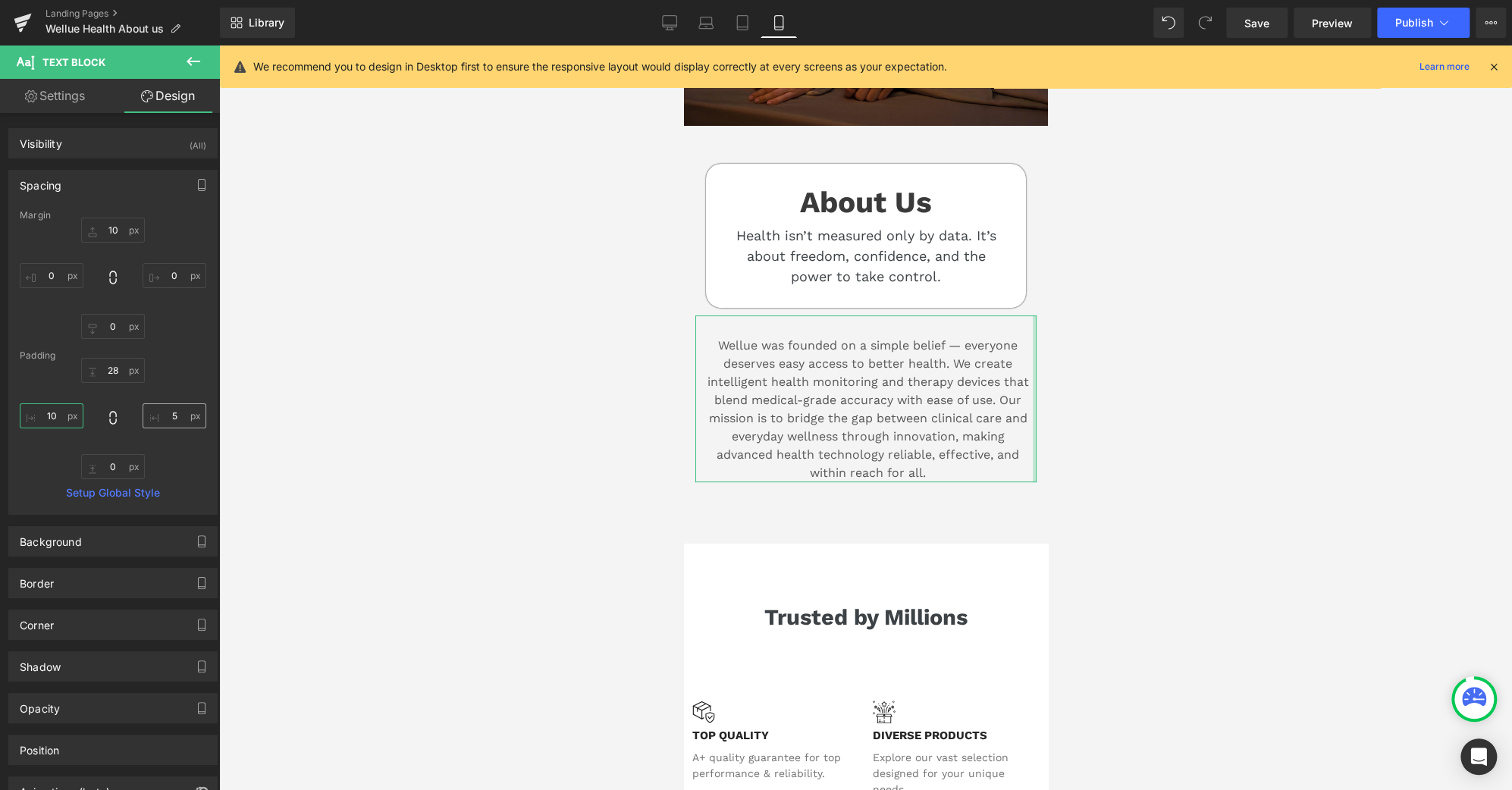
type input "10"
click at [161, 411] on input "5" at bounding box center [174, 415] width 64 height 25
type input "10"
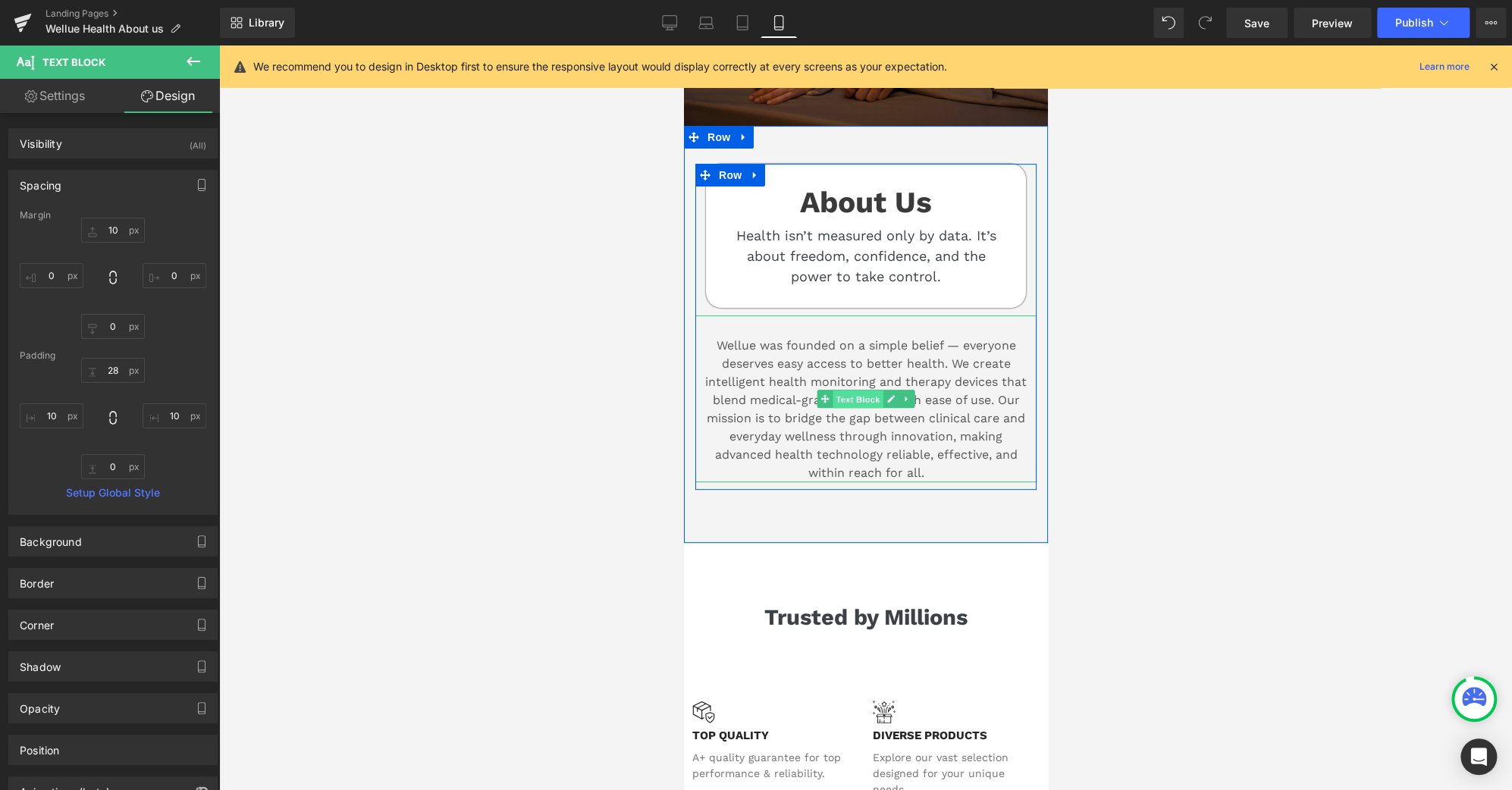
click at [857, 390] on span "Text Block" at bounding box center [856, 400] width 50 height 18
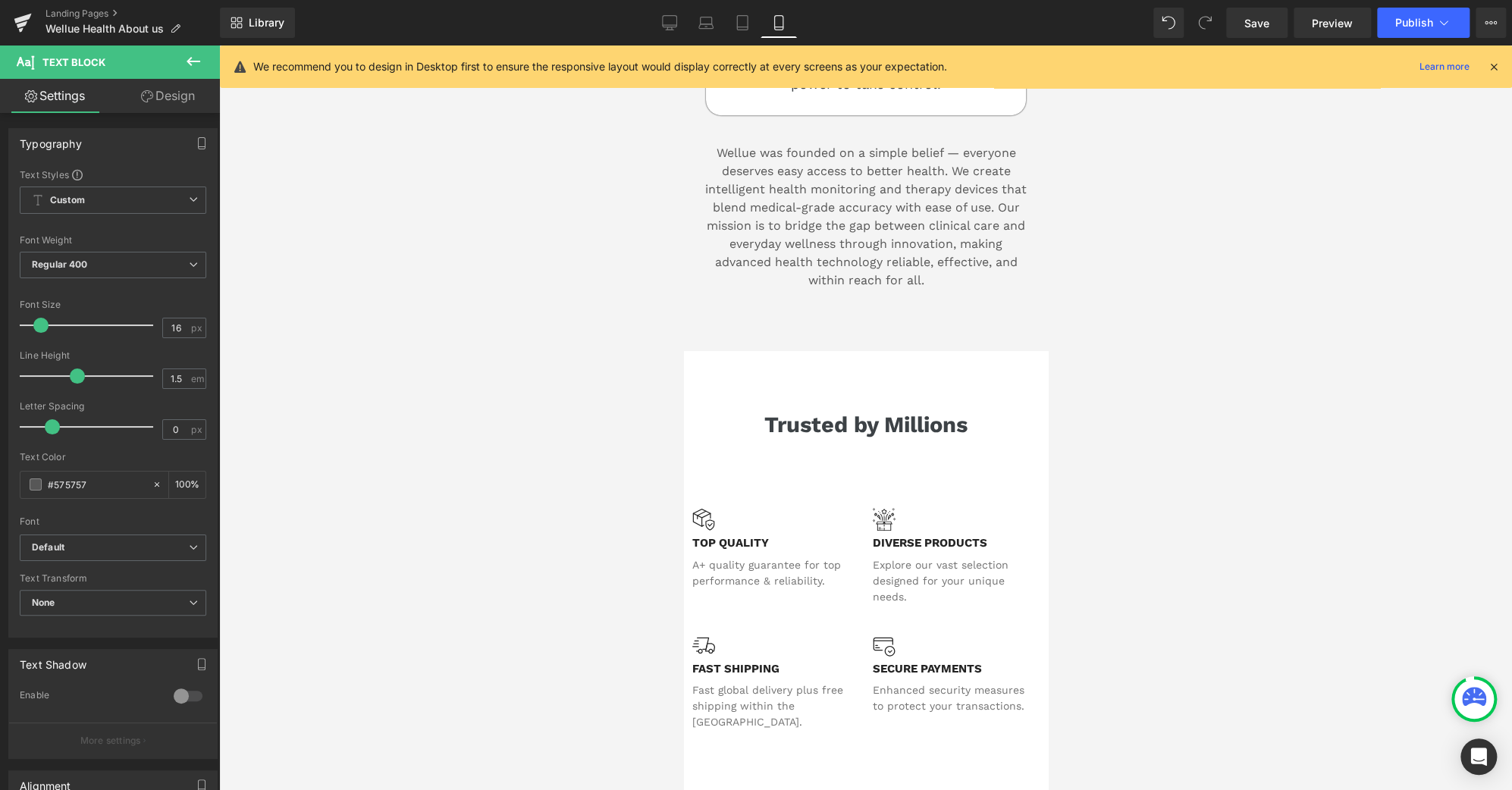
scroll to position [446, 0]
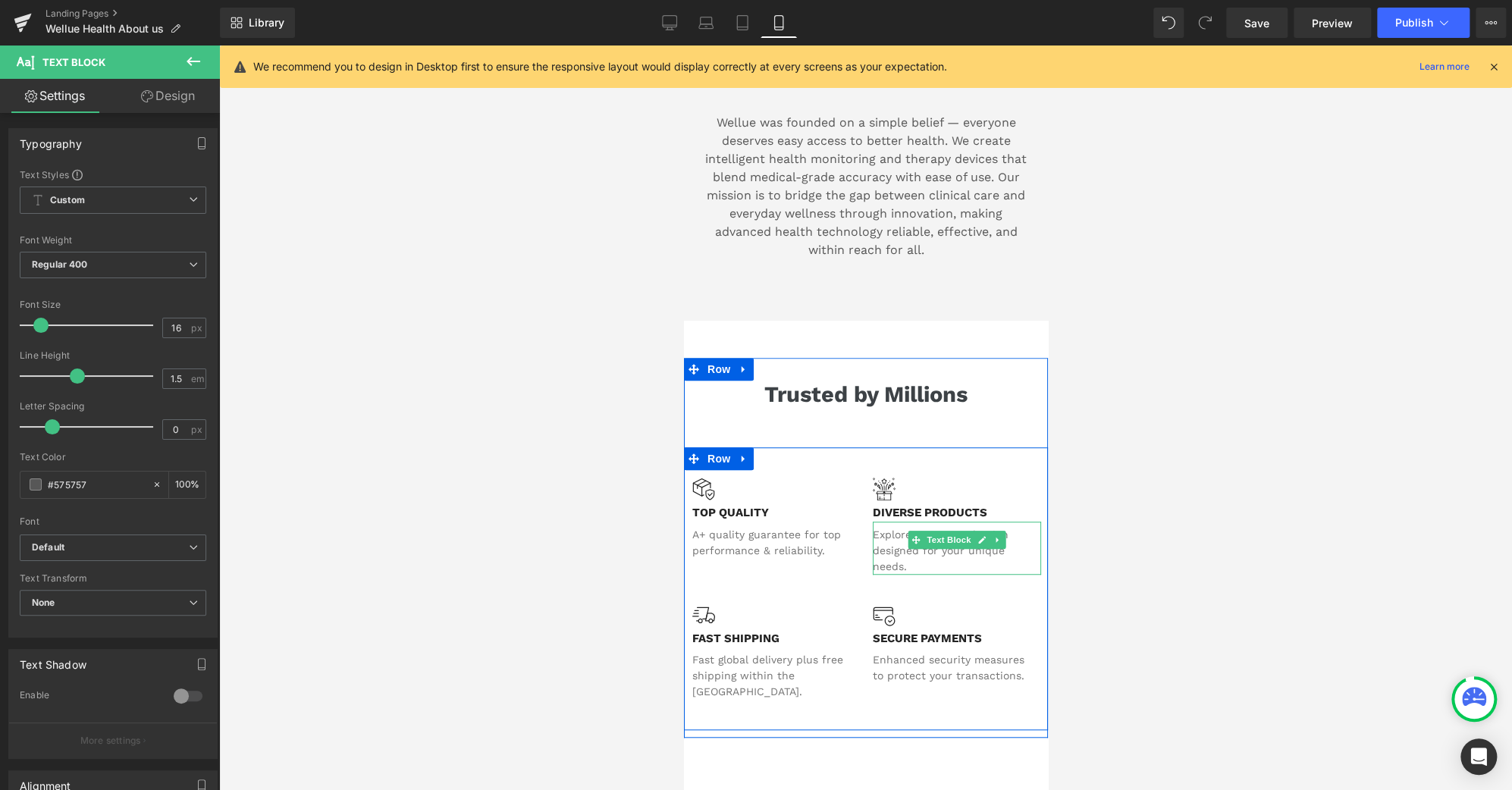
click at [938, 536] on span "Text Block" at bounding box center [948, 540] width 50 height 18
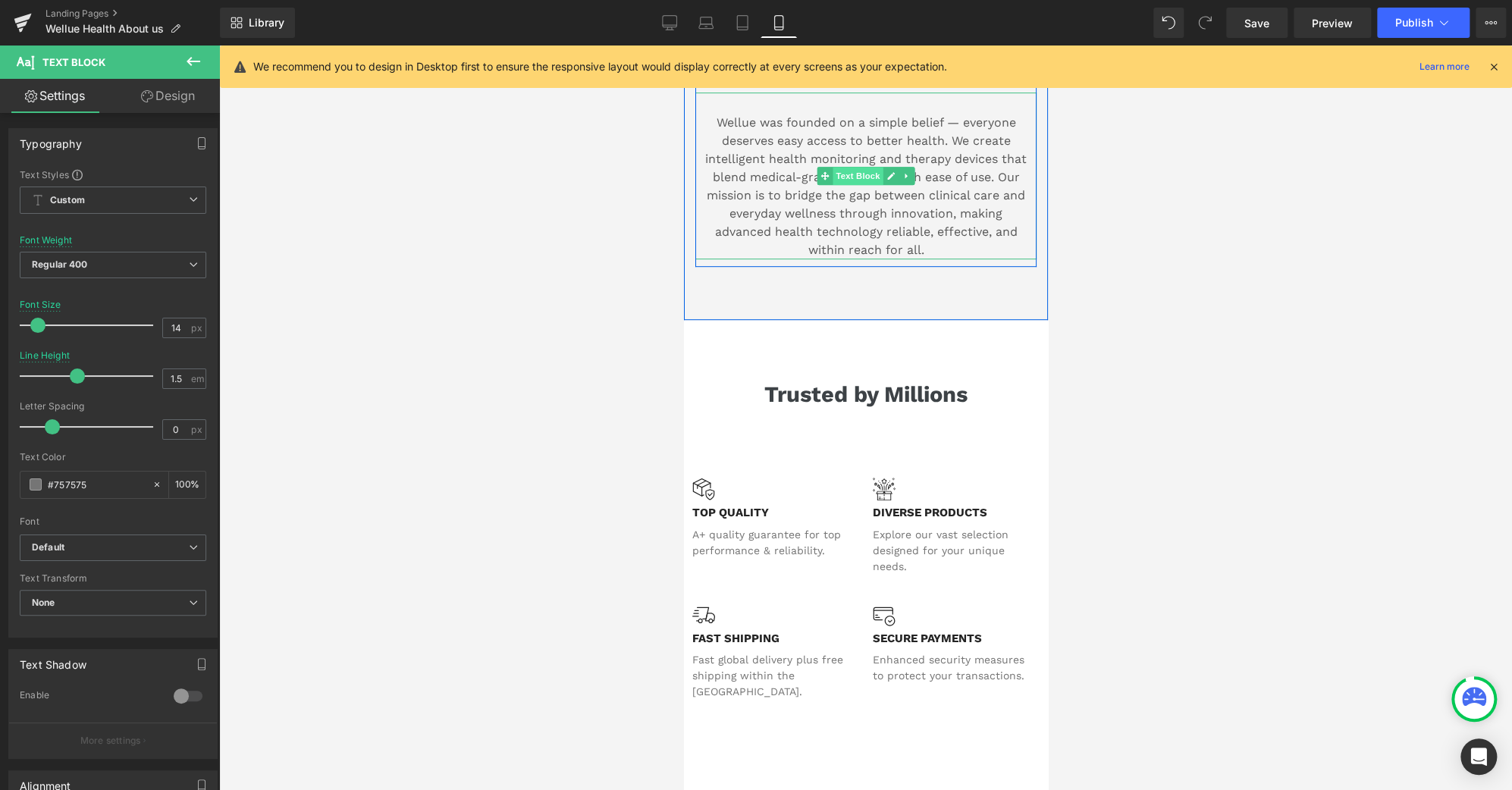
click at [861, 169] on span "Text Block" at bounding box center [856, 176] width 50 height 18
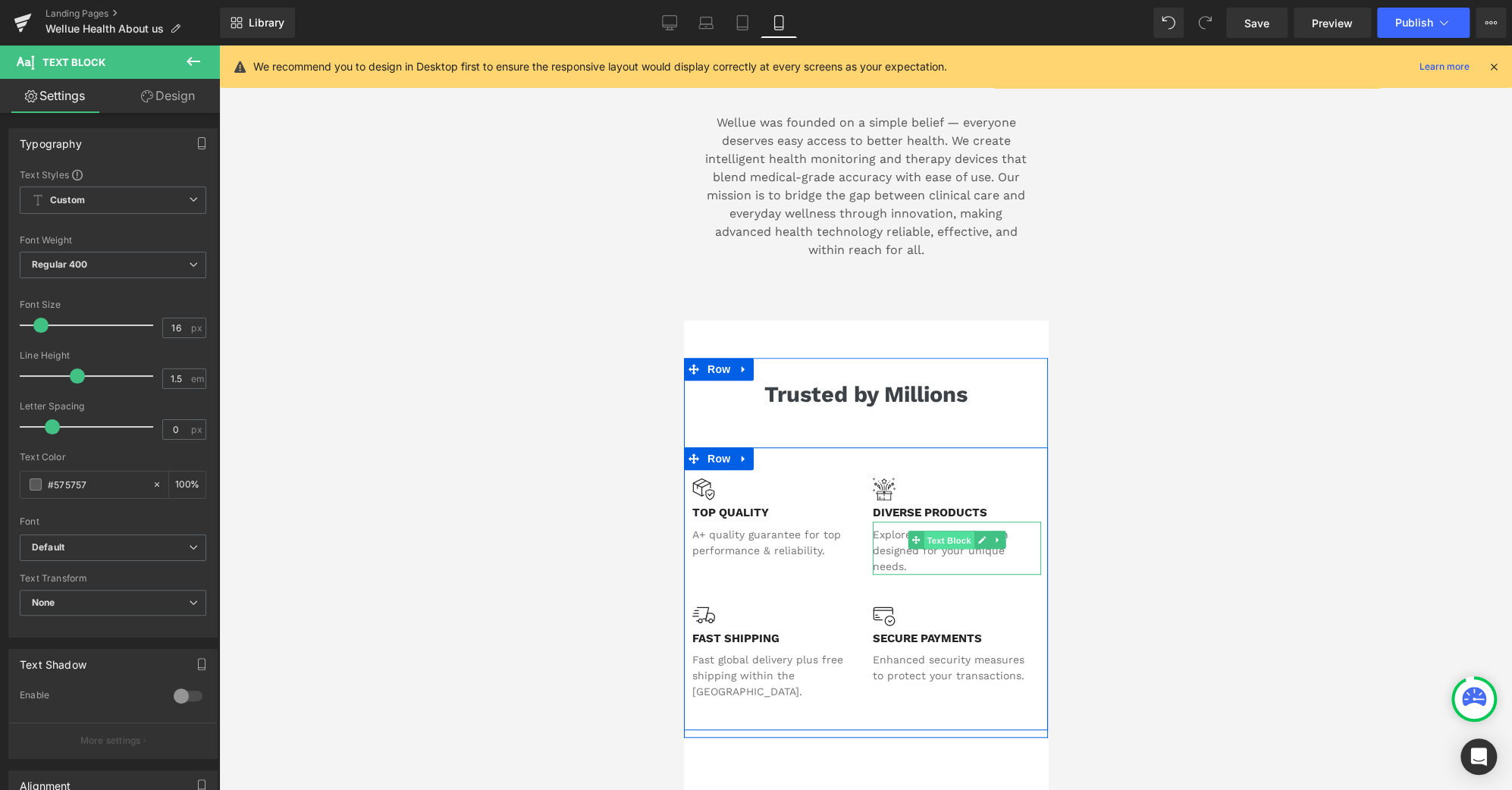
click at [943, 531] on span "Text Block" at bounding box center [948, 540] width 50 height 18
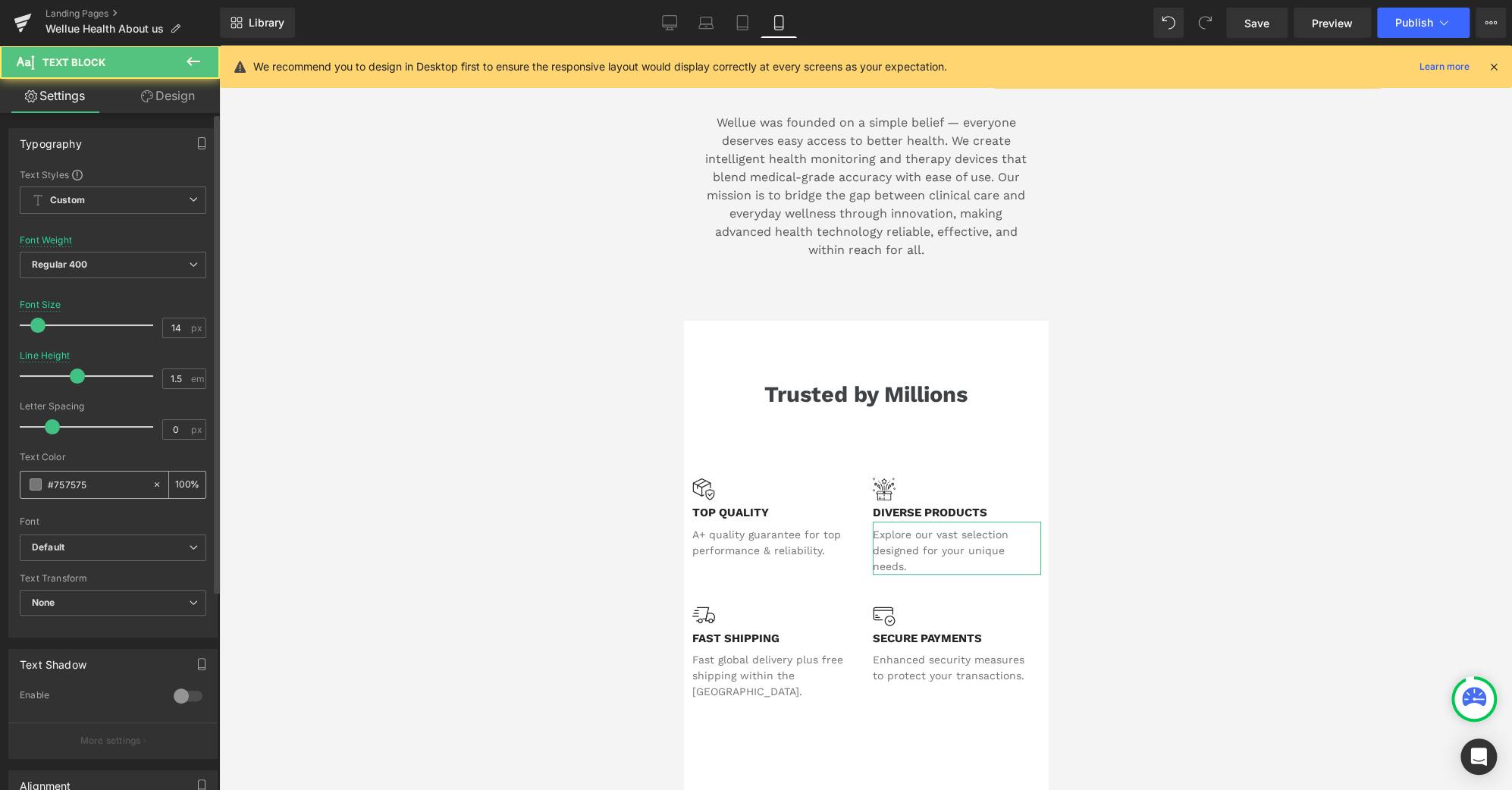
click at [105, 487] on input "#757575" at bounding box center [96, 484] width 97 height 17
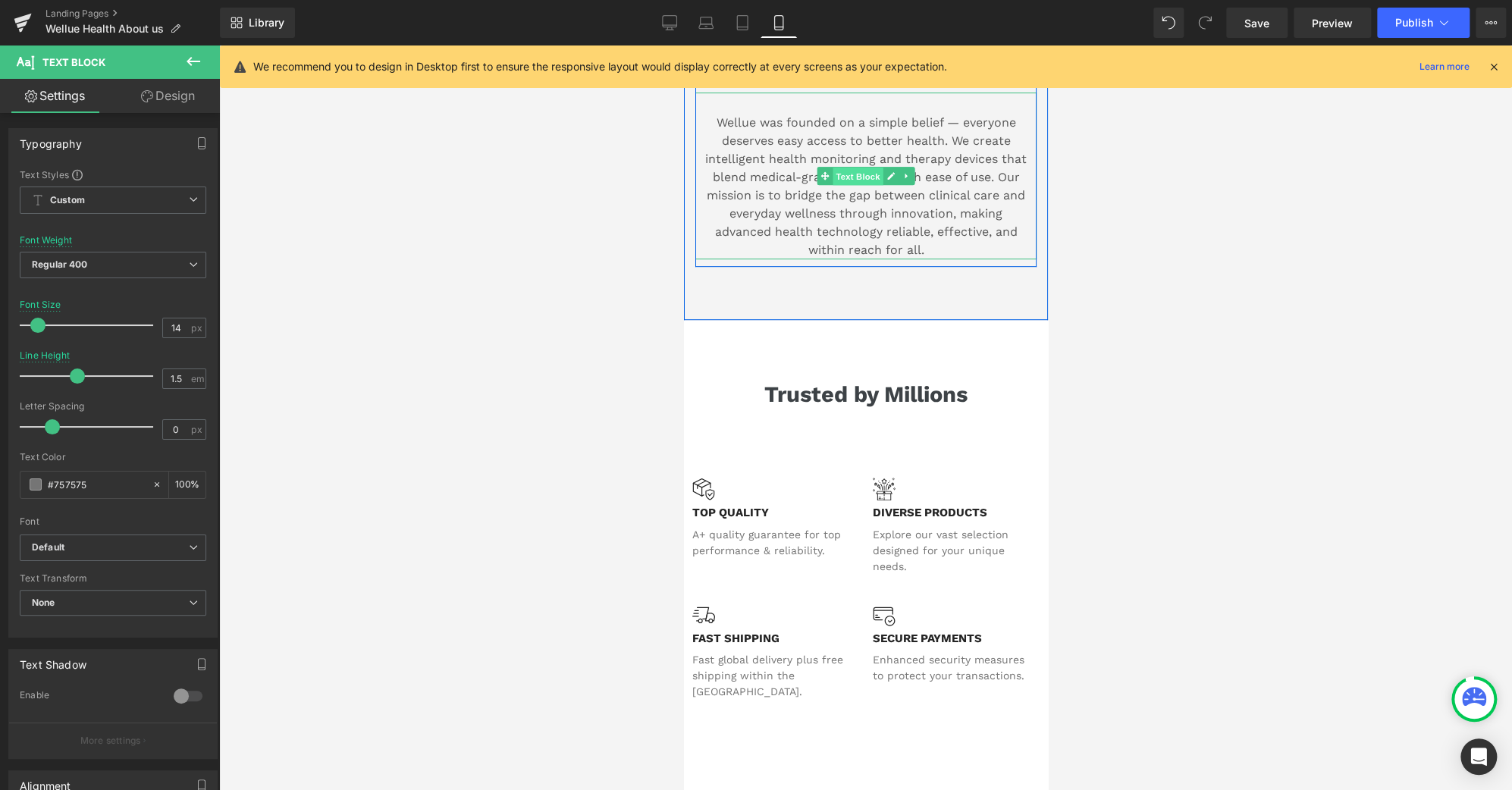
click at [857, 171] on span "Text Block" at bounding box center [856, 177] width 50 height 18
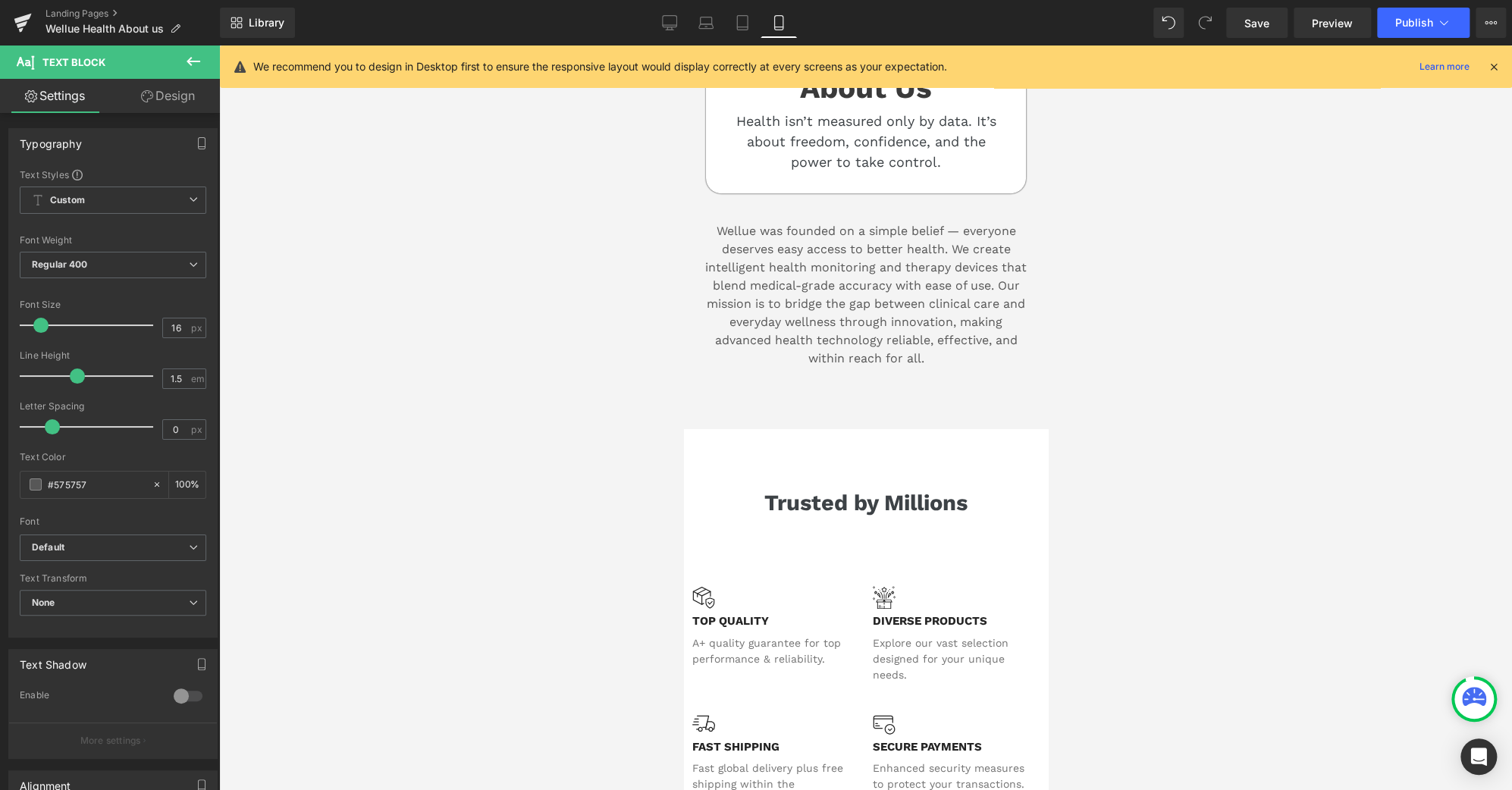
scroll to position [334, 0]
click at [1262, 19] on span "Save" at bounding box center [1256, 22] width 25 height 16
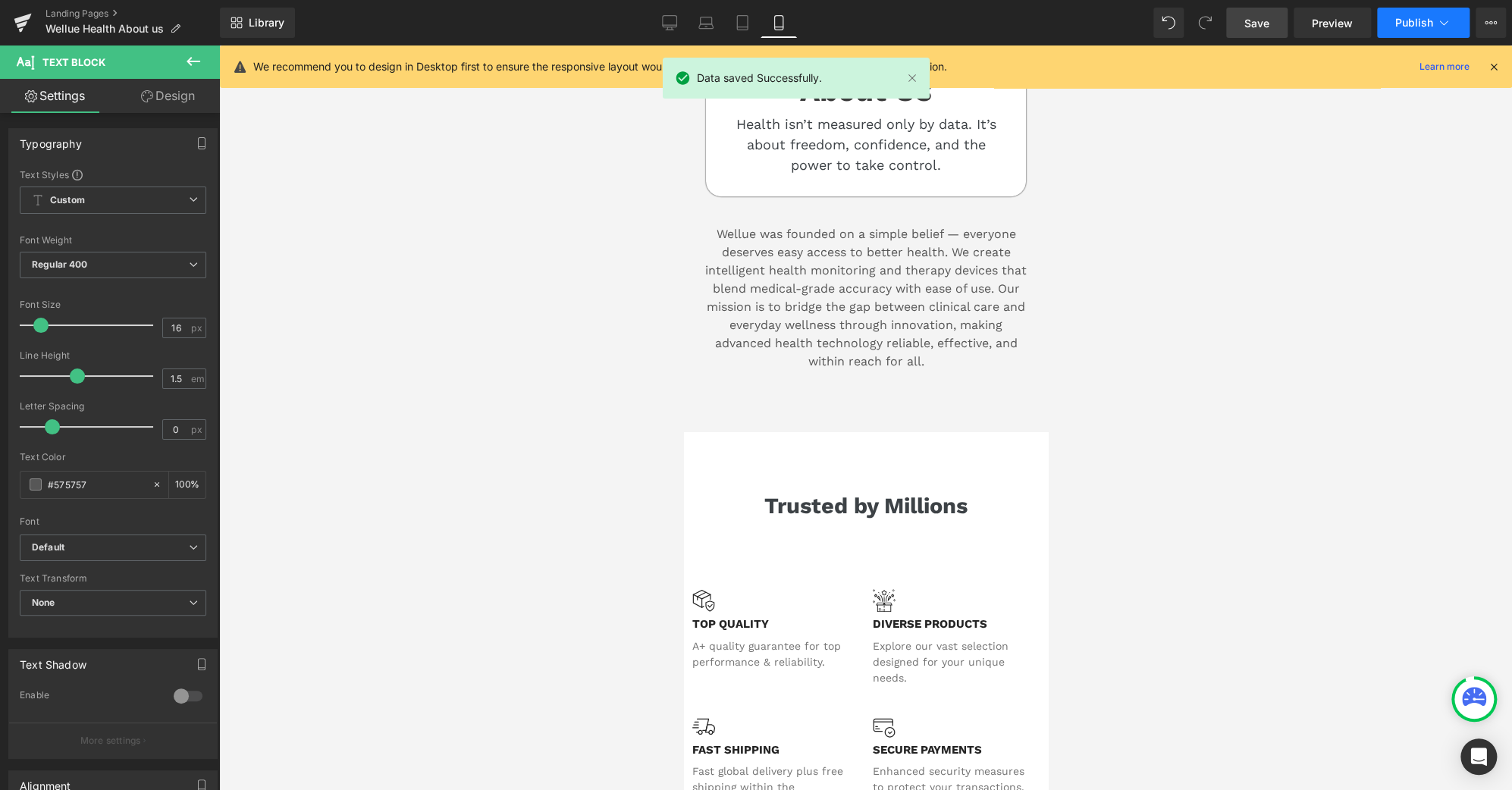
click at [1415, 17] on span "Publish" at bounding box center [1413, 22] width 38 height 12
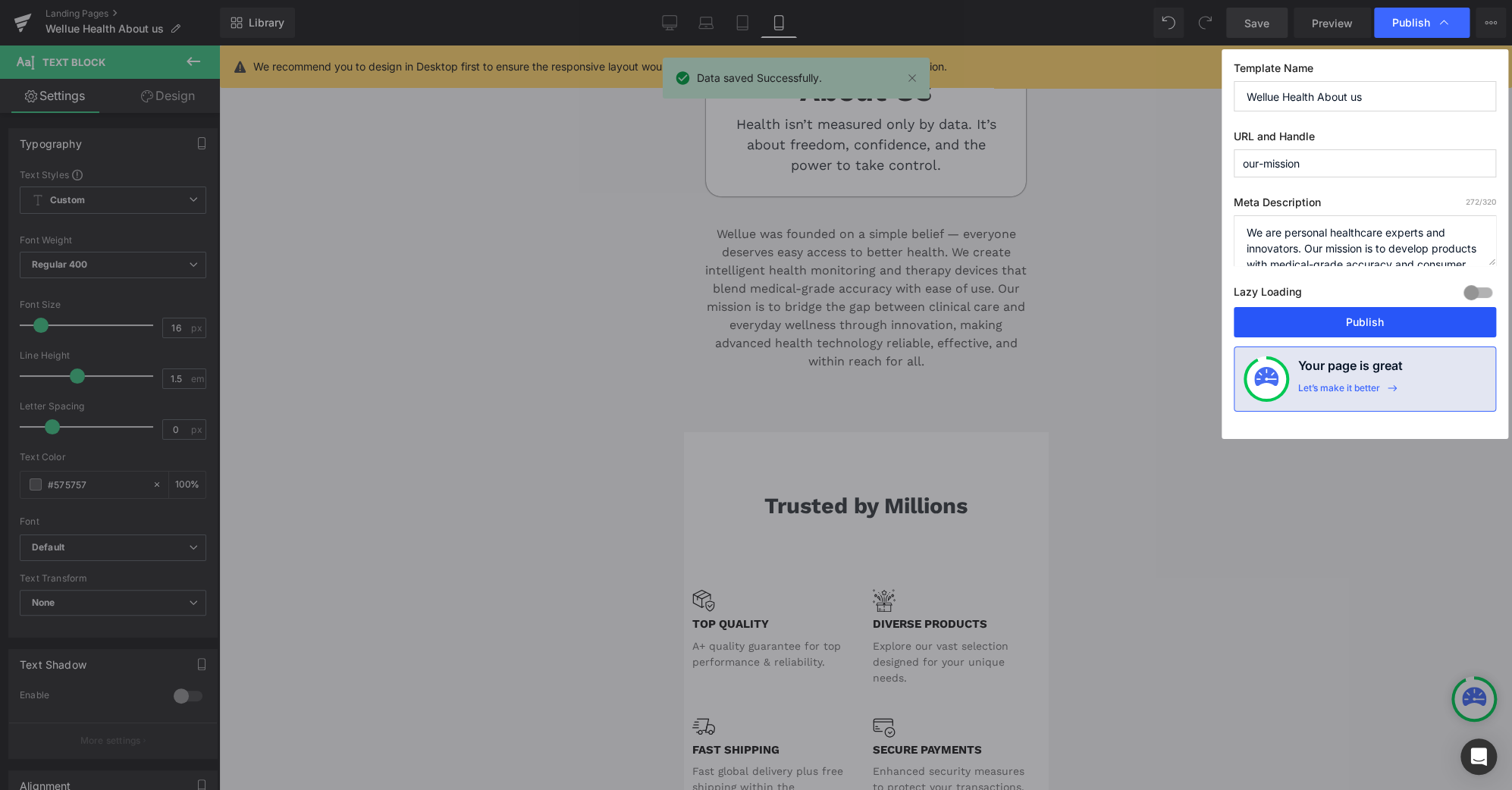
click at [1425, 324] on button "Publish" at bounding box center [1365, 321] width 262 height 30
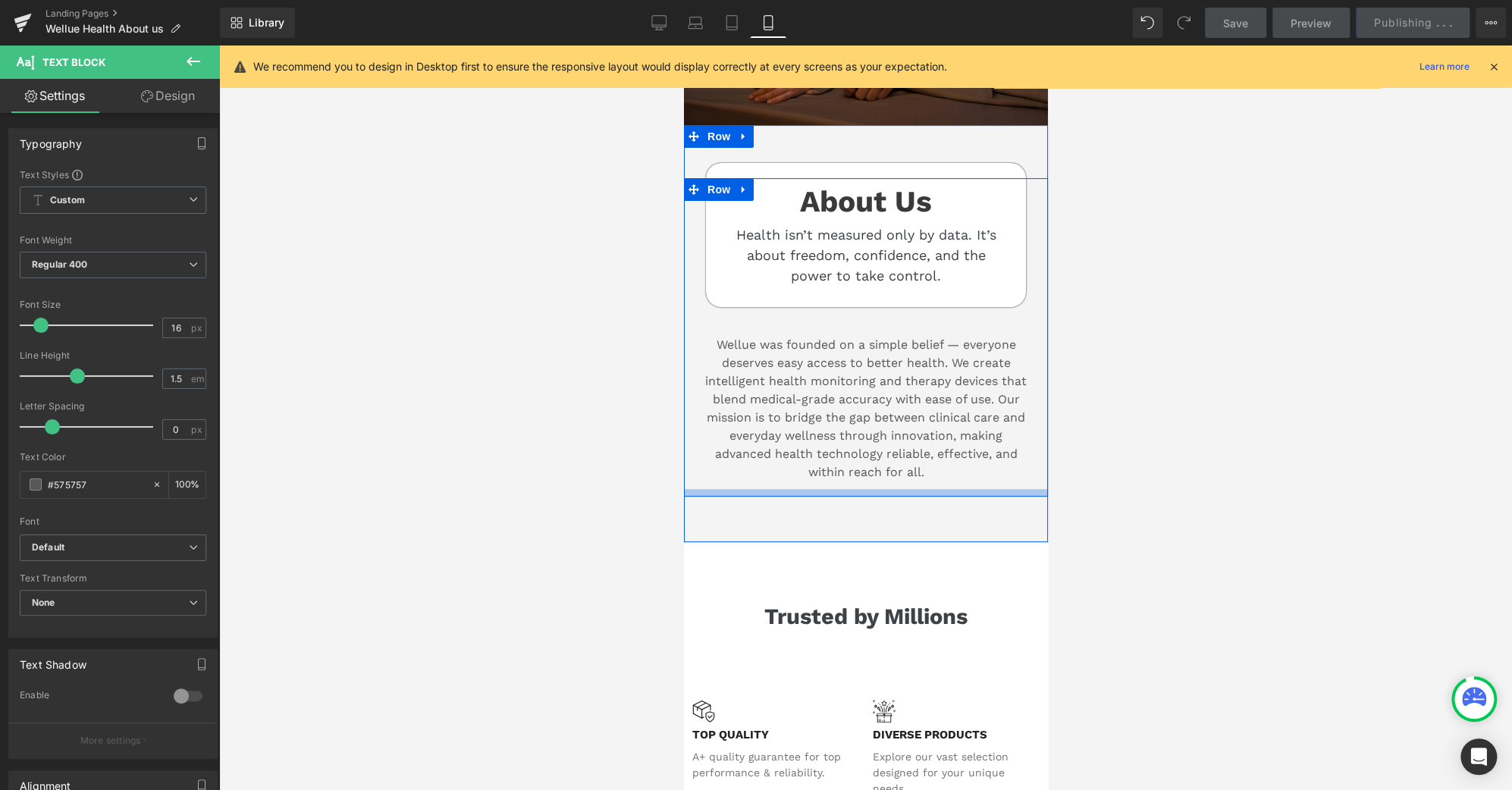
scroll to position [223, 0]
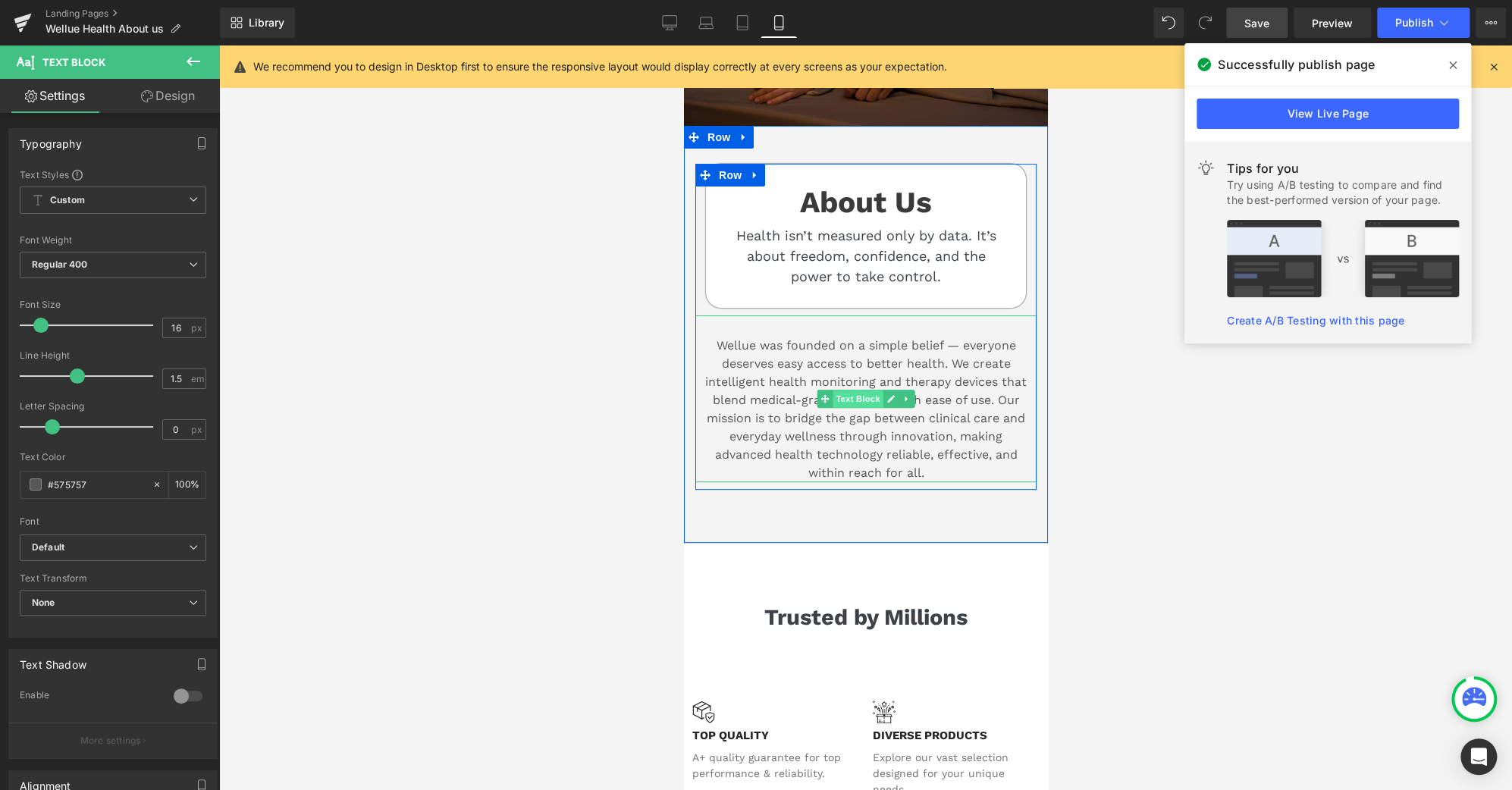
click at [866, 391] on span "Text Block" at bounding box center [856, 399] width 50 height 18
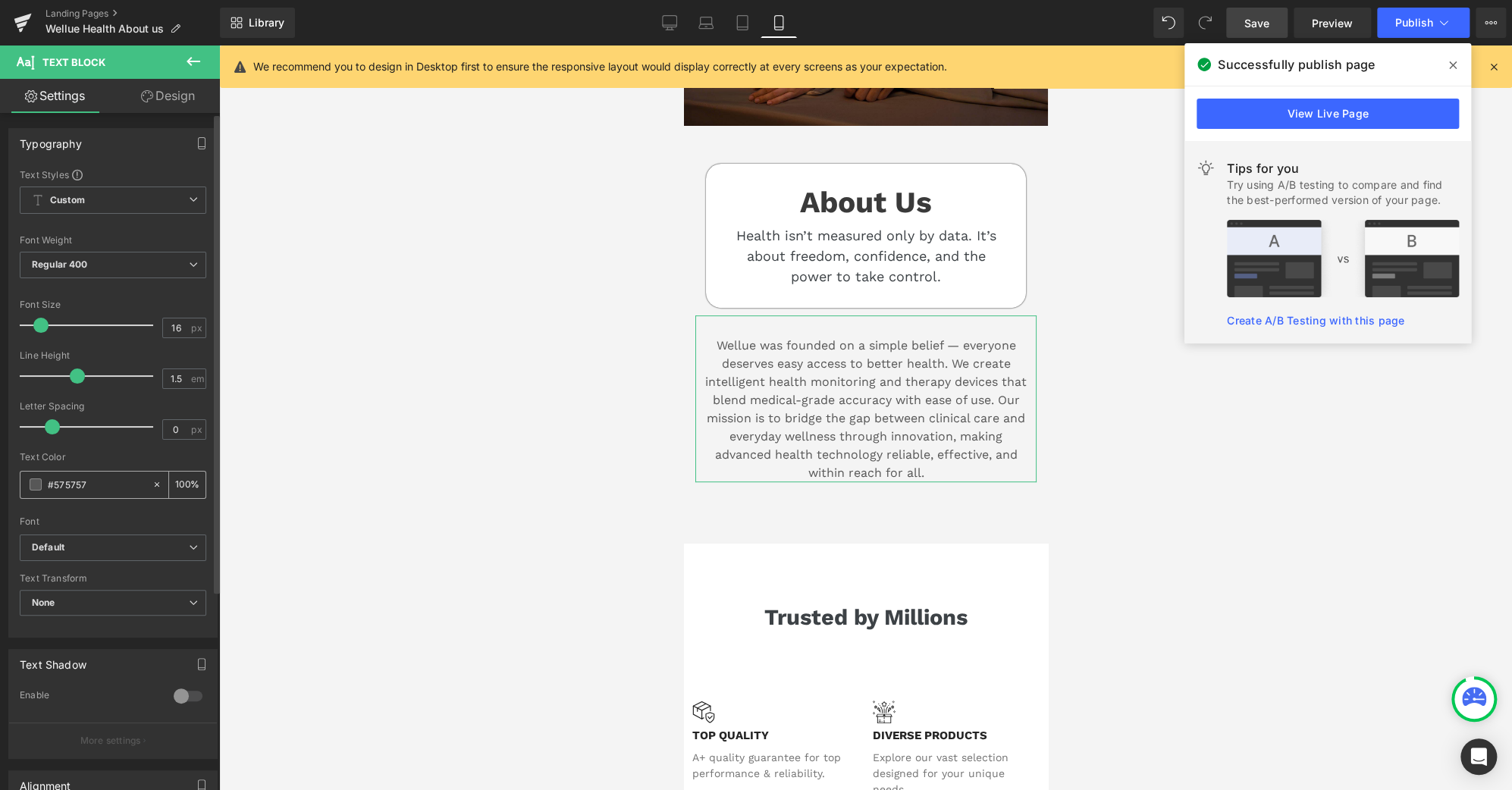
click at [101, 480] on input "#575757" at bounding box center [96, 484] width 97 height 17
paste input "757575"
type input "#757575"
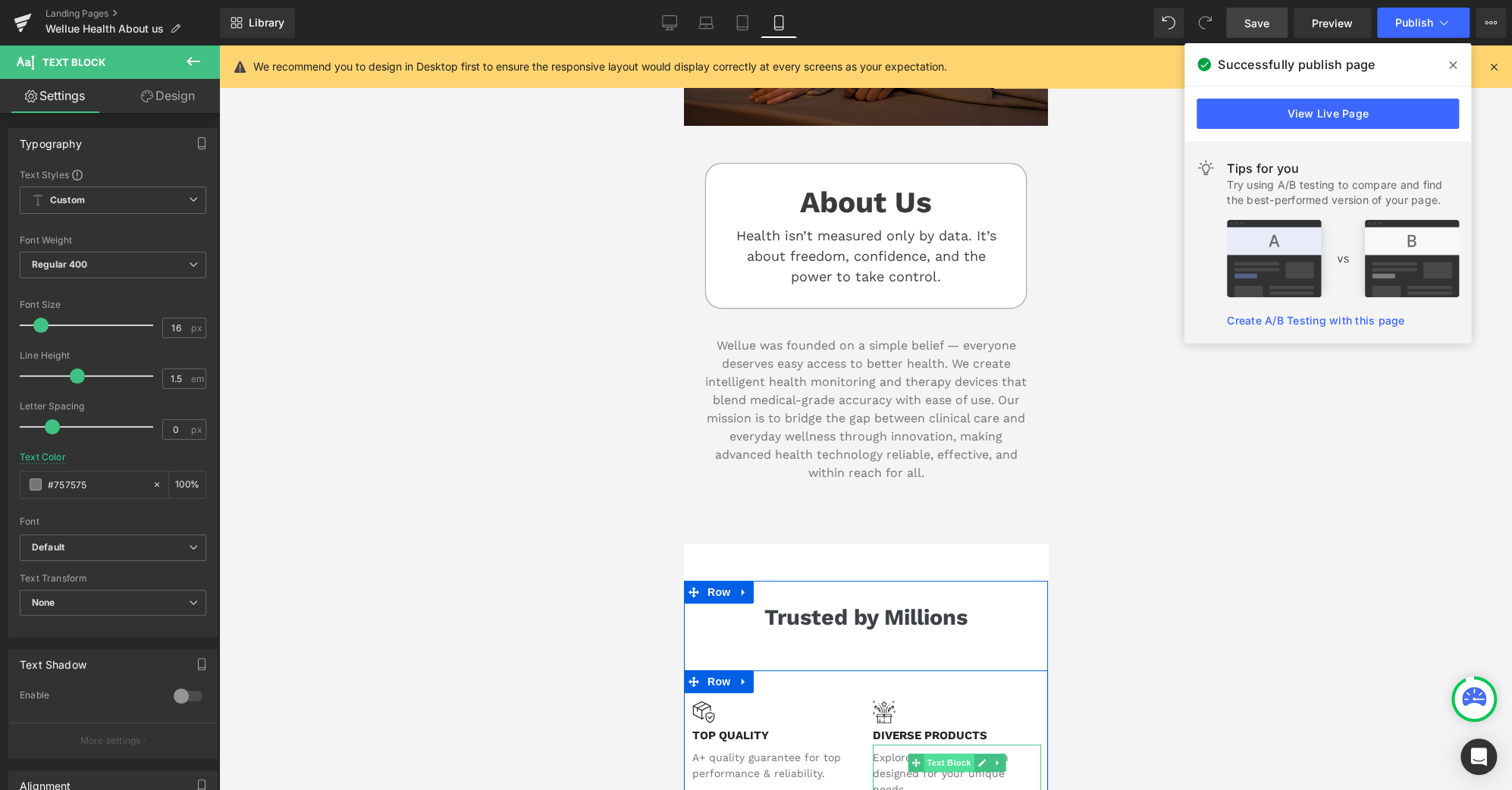
click at [936, 754] on span "Text Block" at bounding box center [948, 763] width 50 height 18
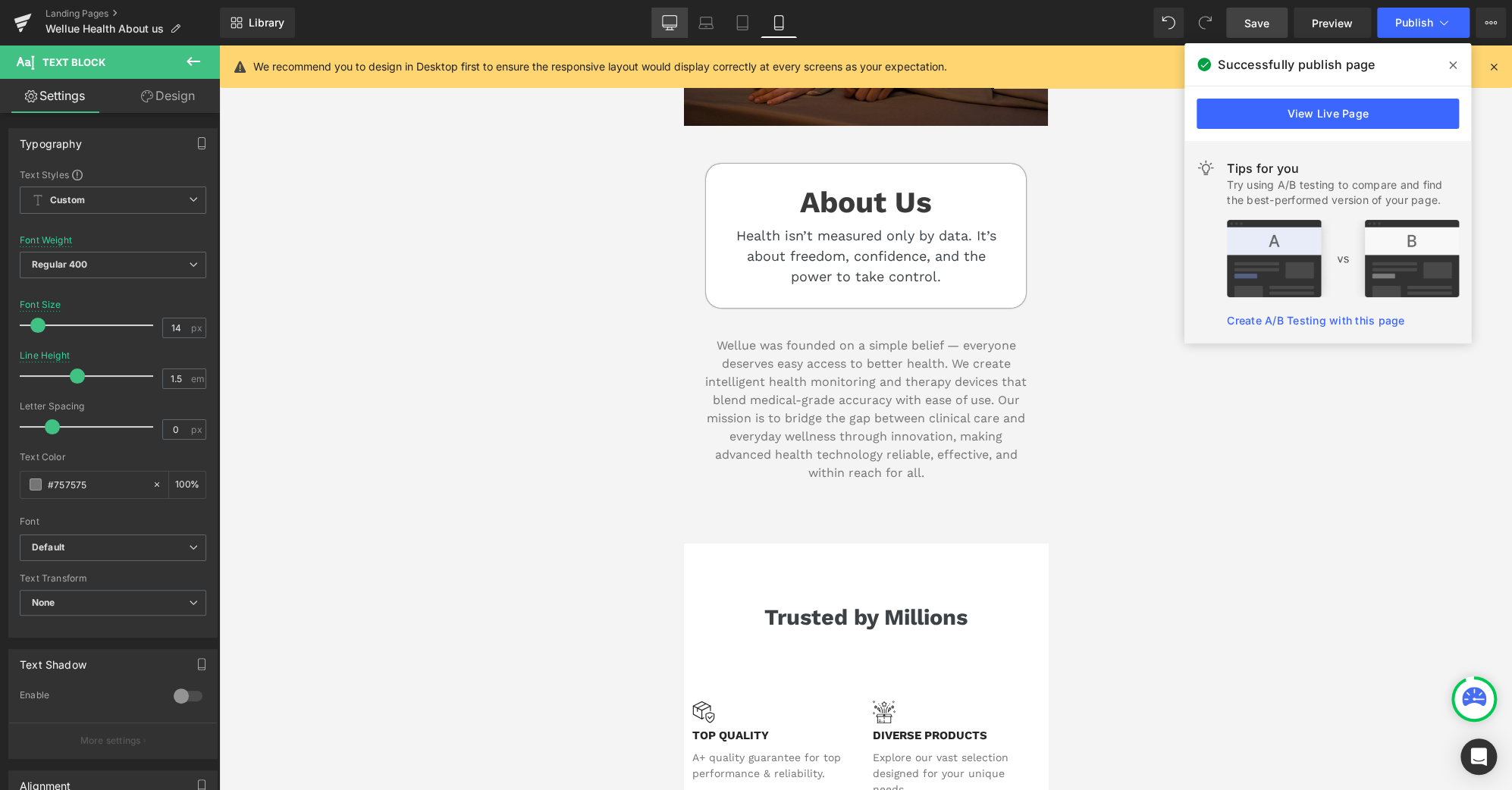
click at [668, 22] on icon at bounding box center [669, 22] width 15 height 15
type input "15"
type input "100"
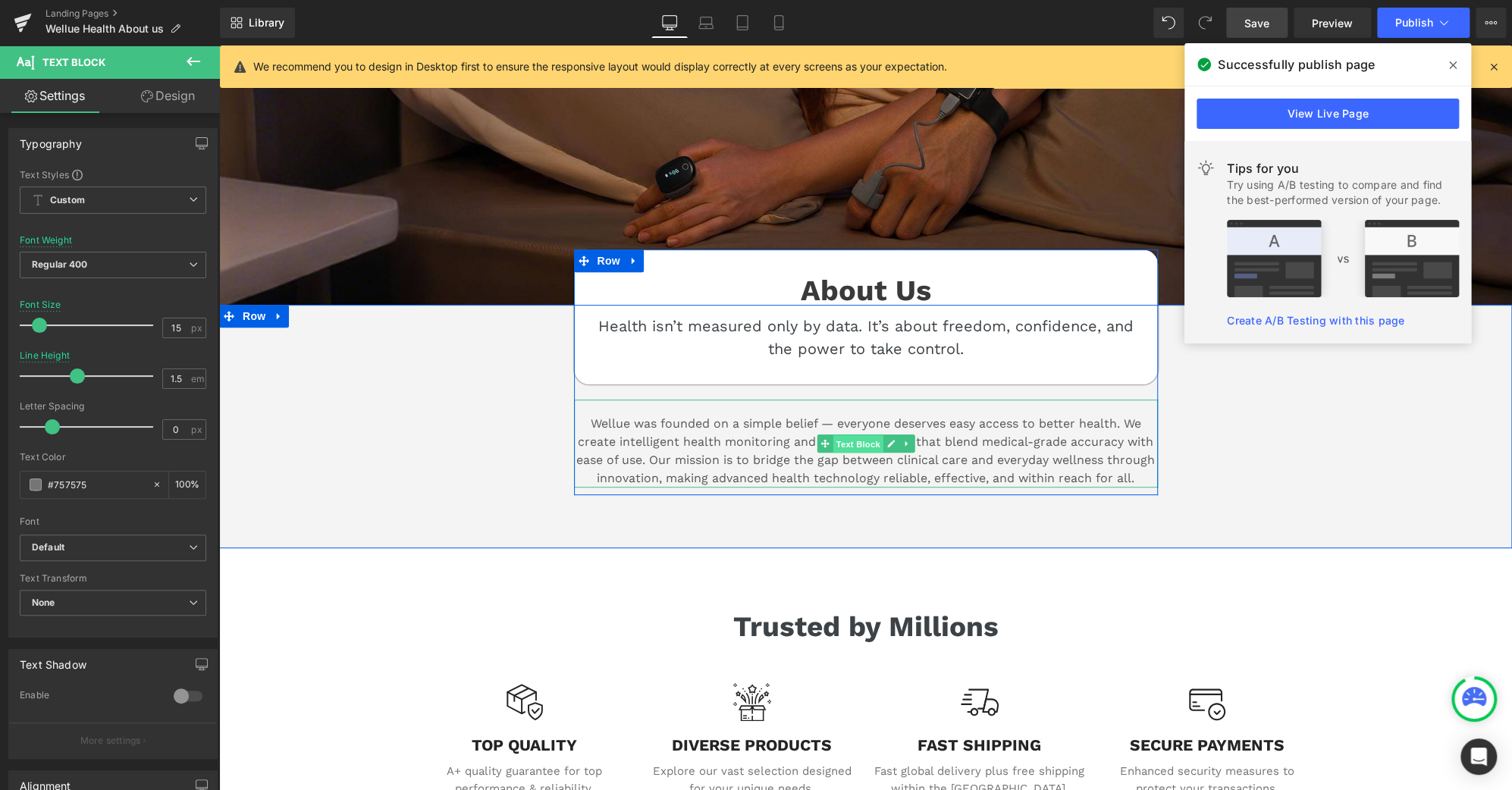
click at [851, 437] on span "Text Block" at bounding box center [857, 445] width 50 height 18
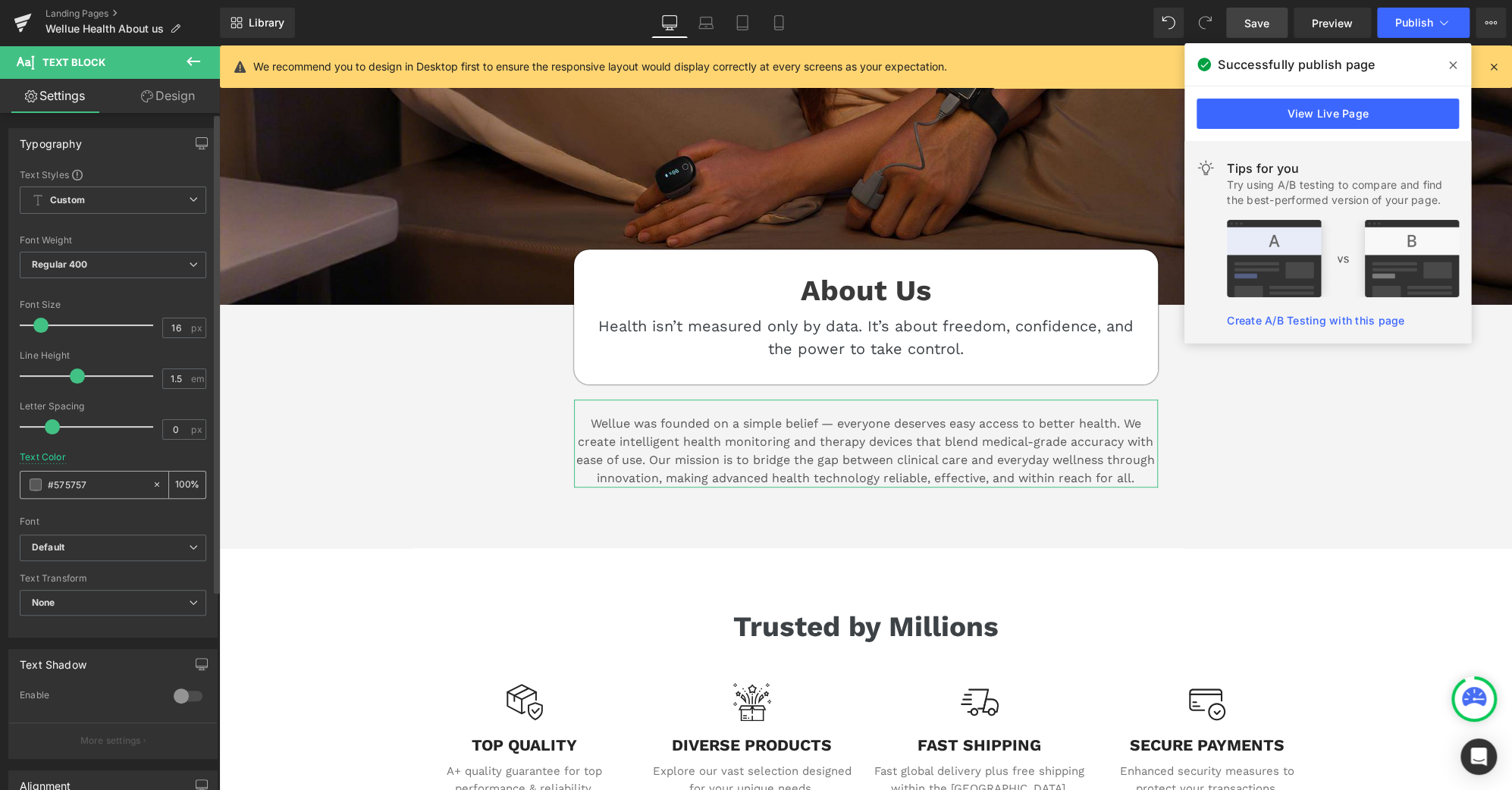
click at [112, 486] on input "#575757" at bounding box center [96, 484] width 97 height 17
paste input "757575"
type input "#757575"
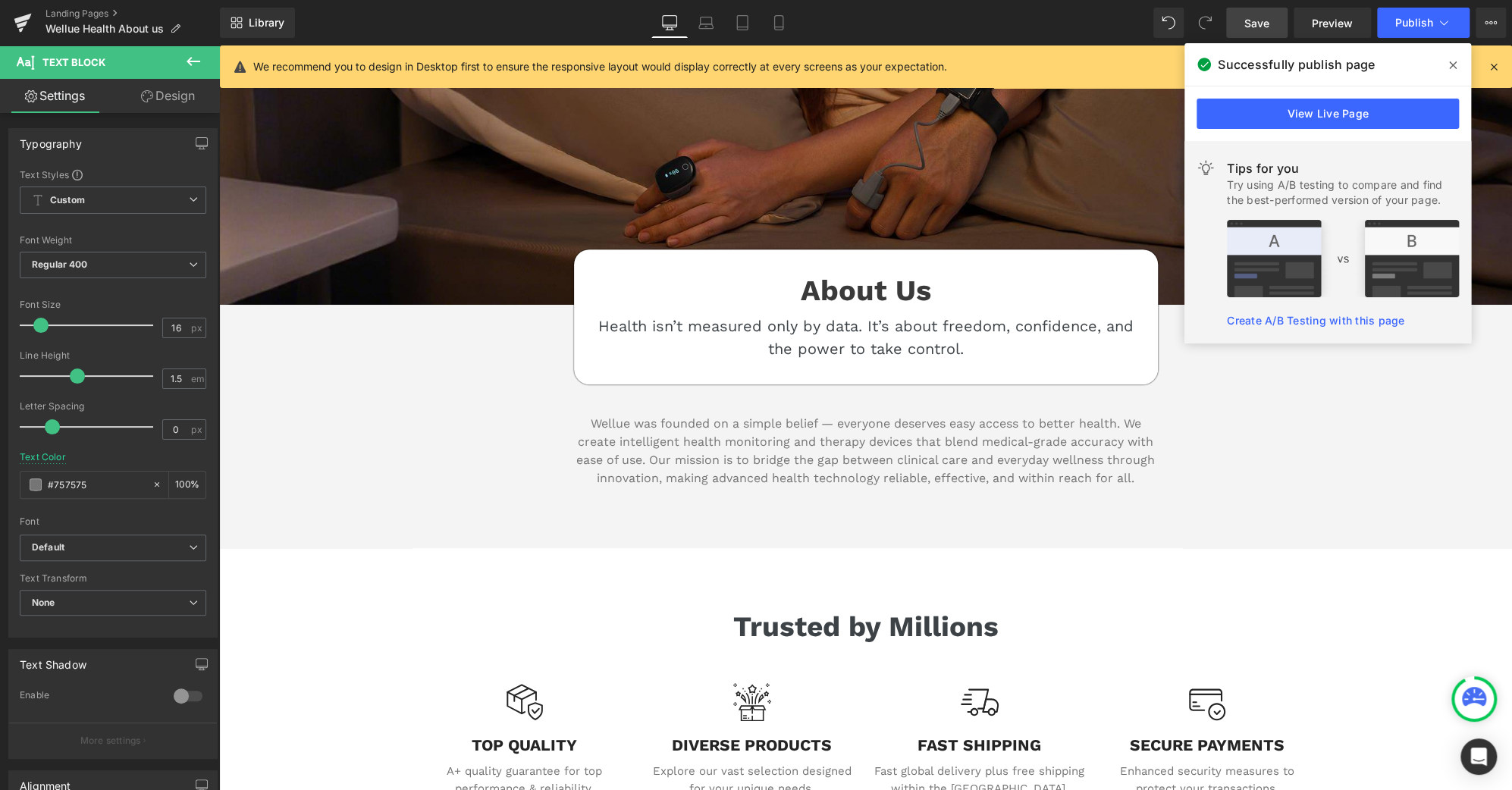
click at [1271, 22] on link "Save" at bounding box center [1257, 22] width 62 height 30
click at [1453, 64] on icon at bounding box center [1453, 64] width 7 height 12
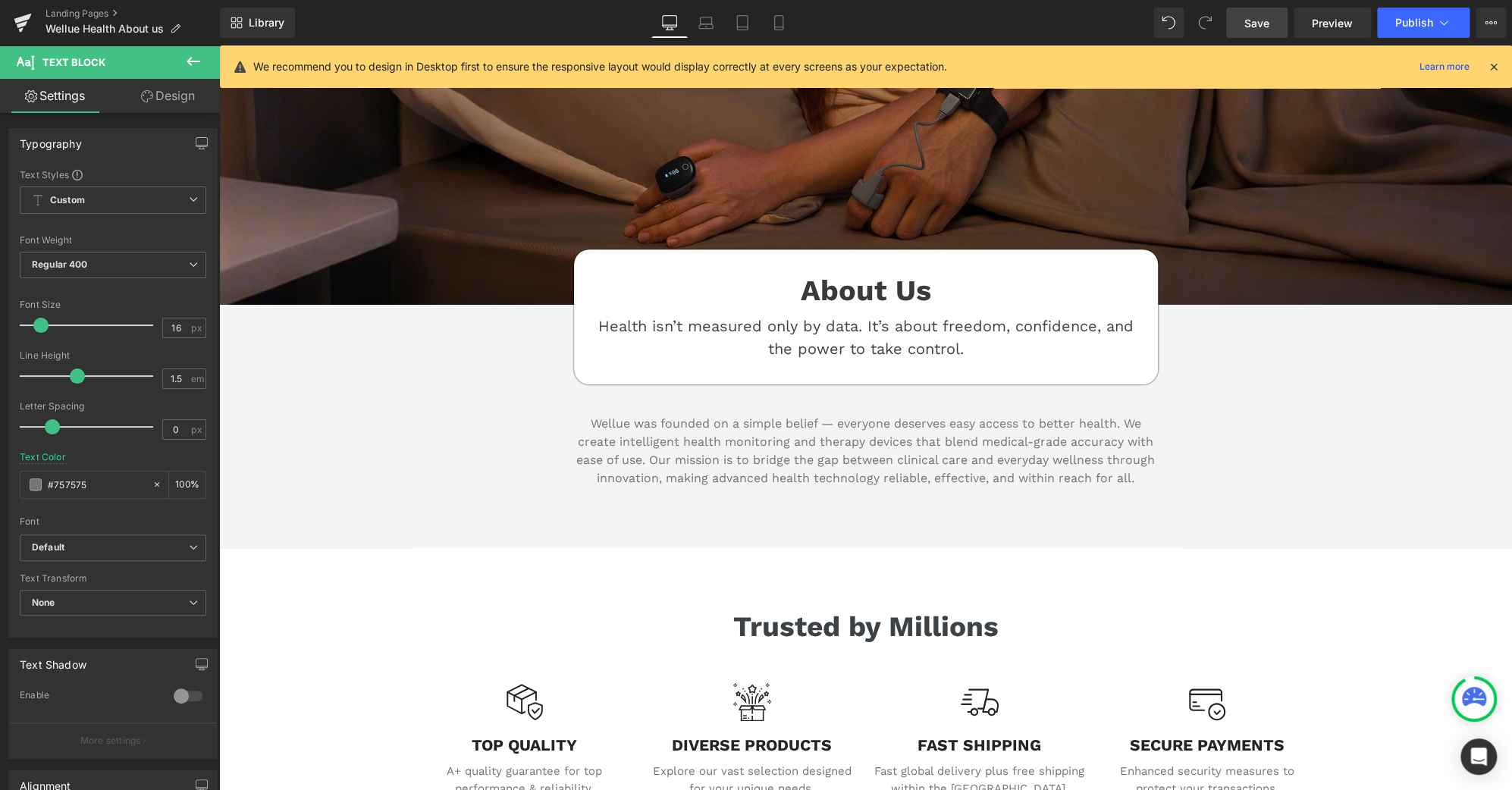
click at [1280, 22] on link "Save" at bounding box center [1257, 22] width 62 height 30
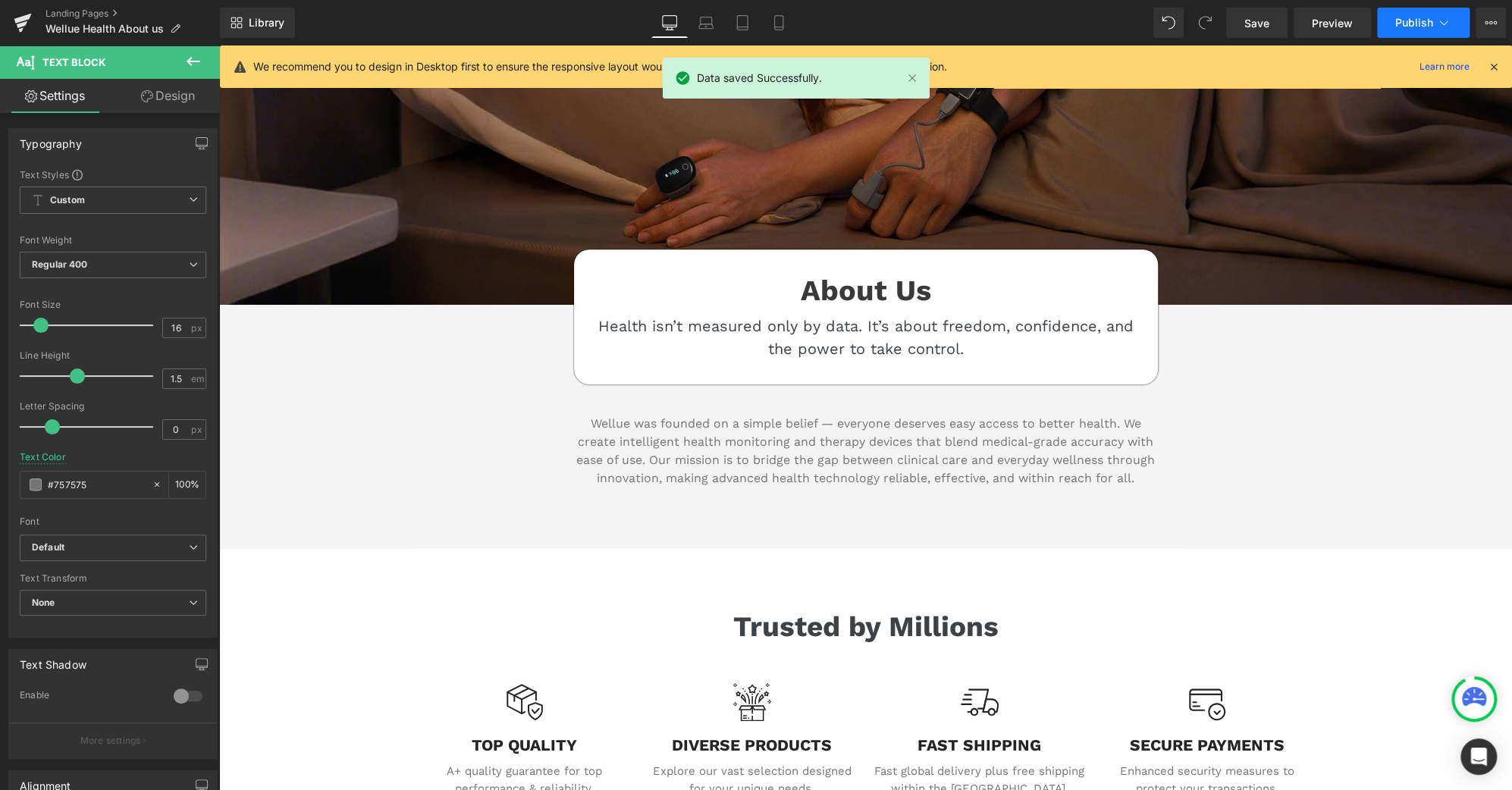
click at [1436, 16] on icon at bounding box center [1444, 22] width 15 height 15
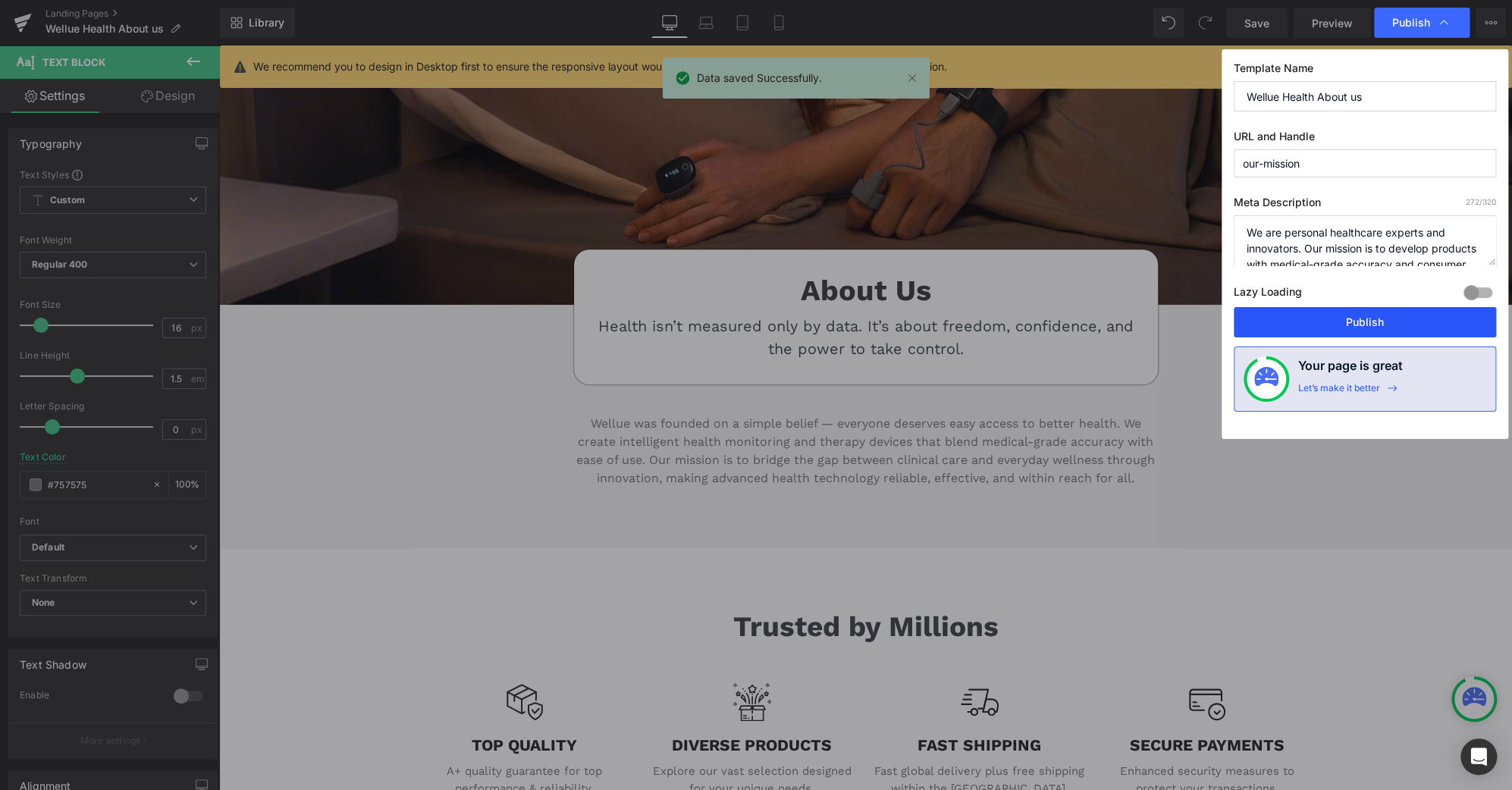
click at [1402, 318] on button "Publish" at bounding box center [1365, 321] width 262 height 30
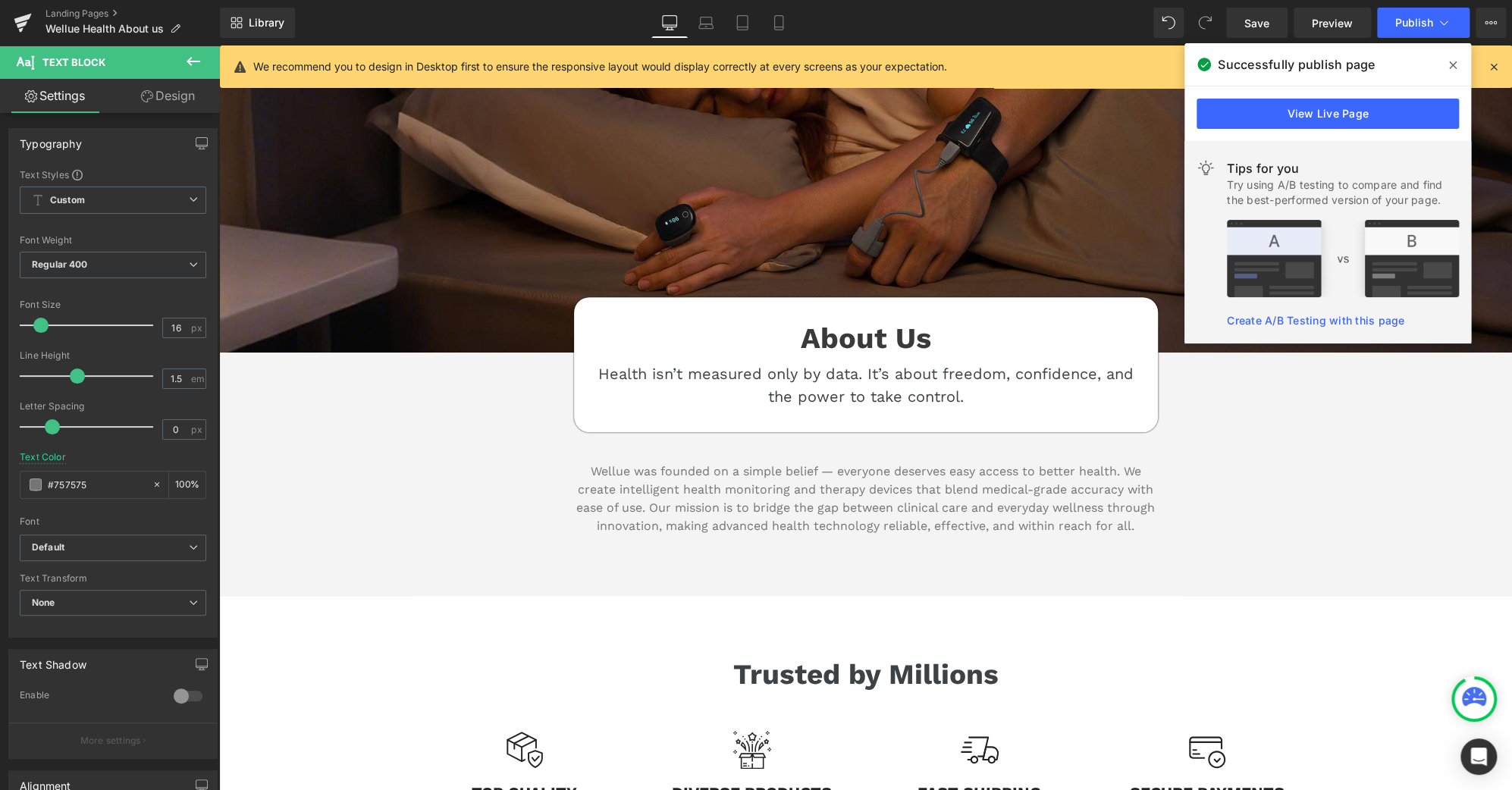
scroll to position [446, 0]
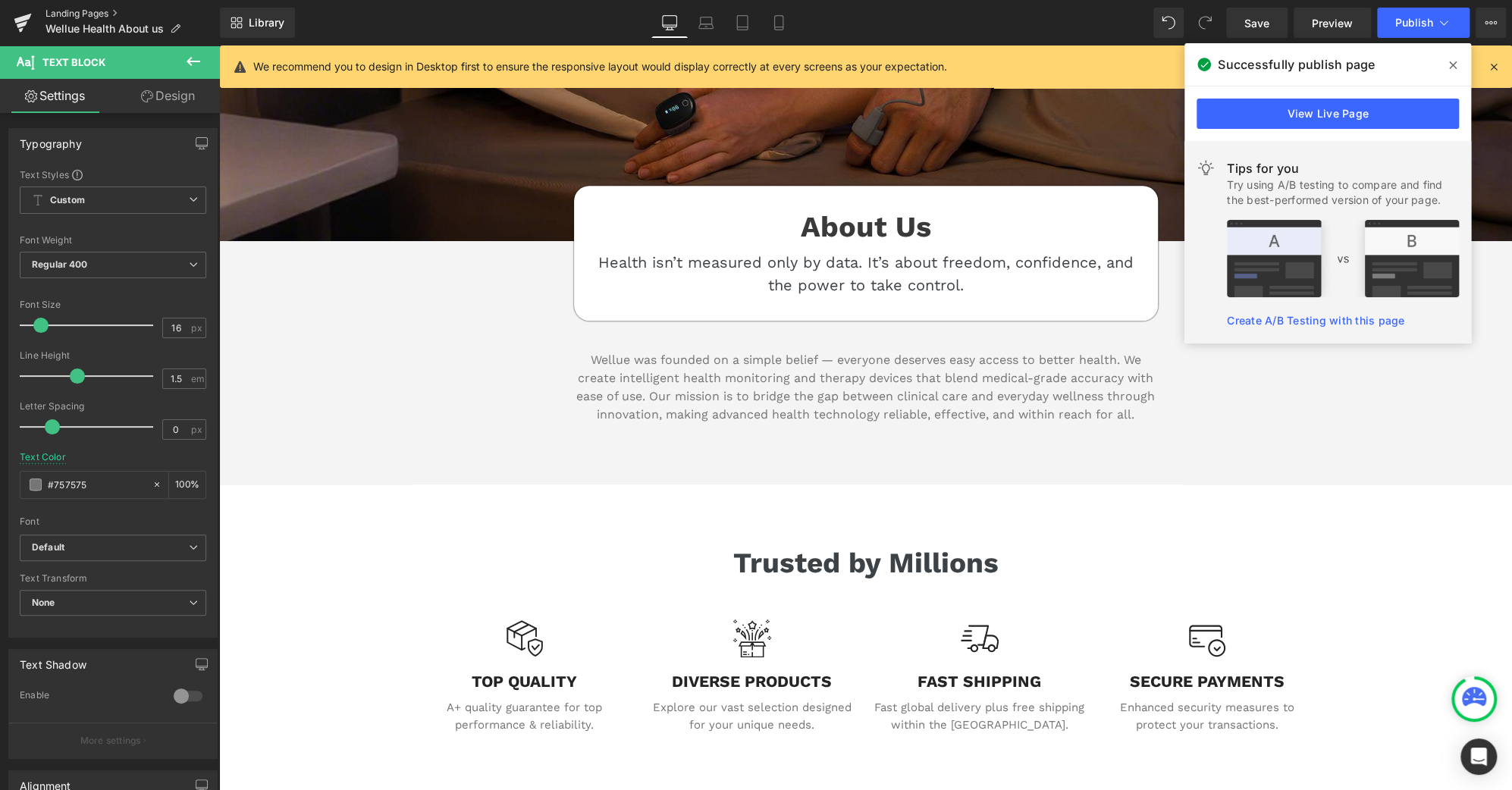
click at [99, 17] on link "Landing Pages" at bounding box center [132, 13] width 174 height 12
